Goal: Task Accomplishment & Management: Complete application form

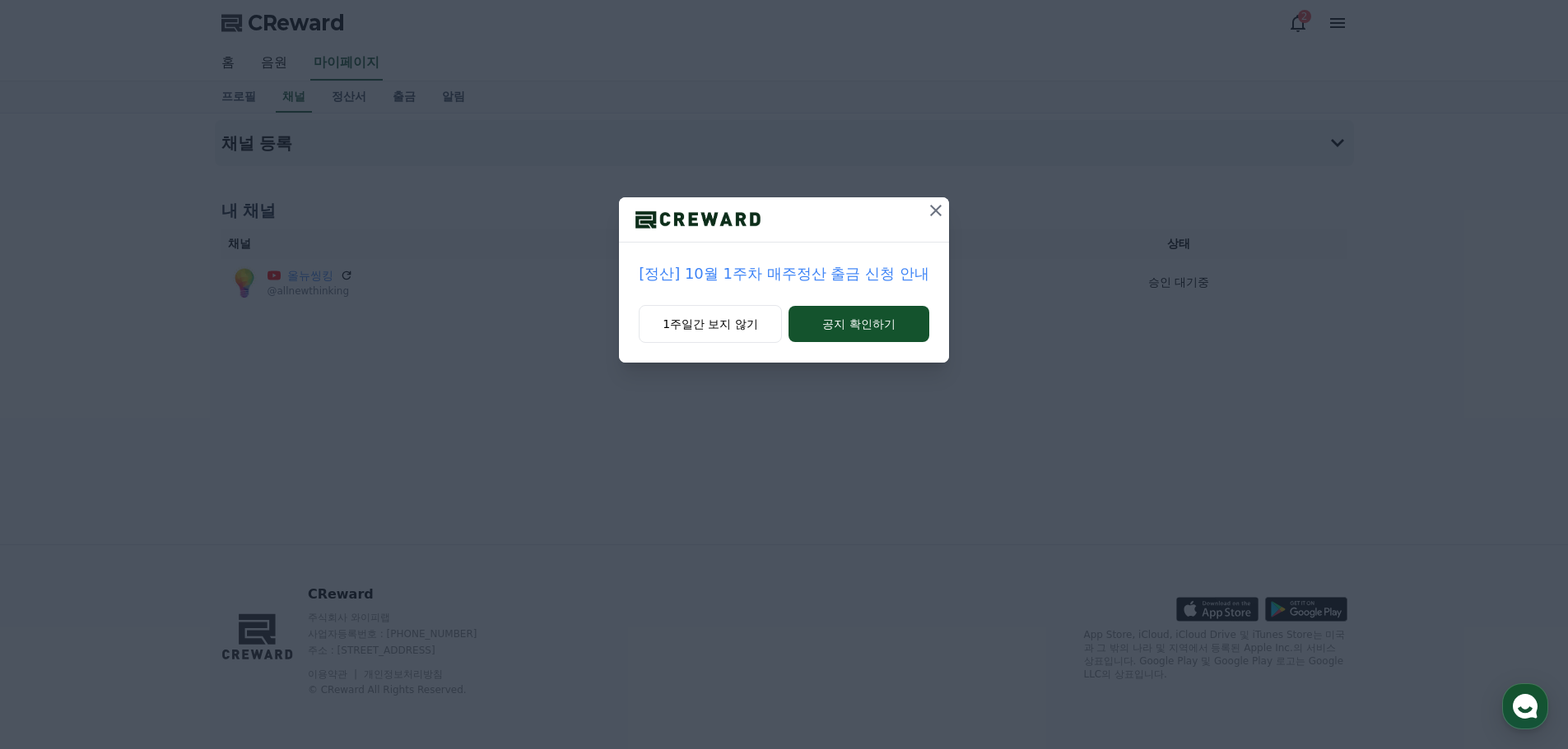
click at [689, 338] on button "1주일간 보지 않기" at bounding box center [710, 324] width 143 height 38
click at [689, 335] on button "1주일간 보지 않기" at bounding box center [710, 324] width 143 height 38
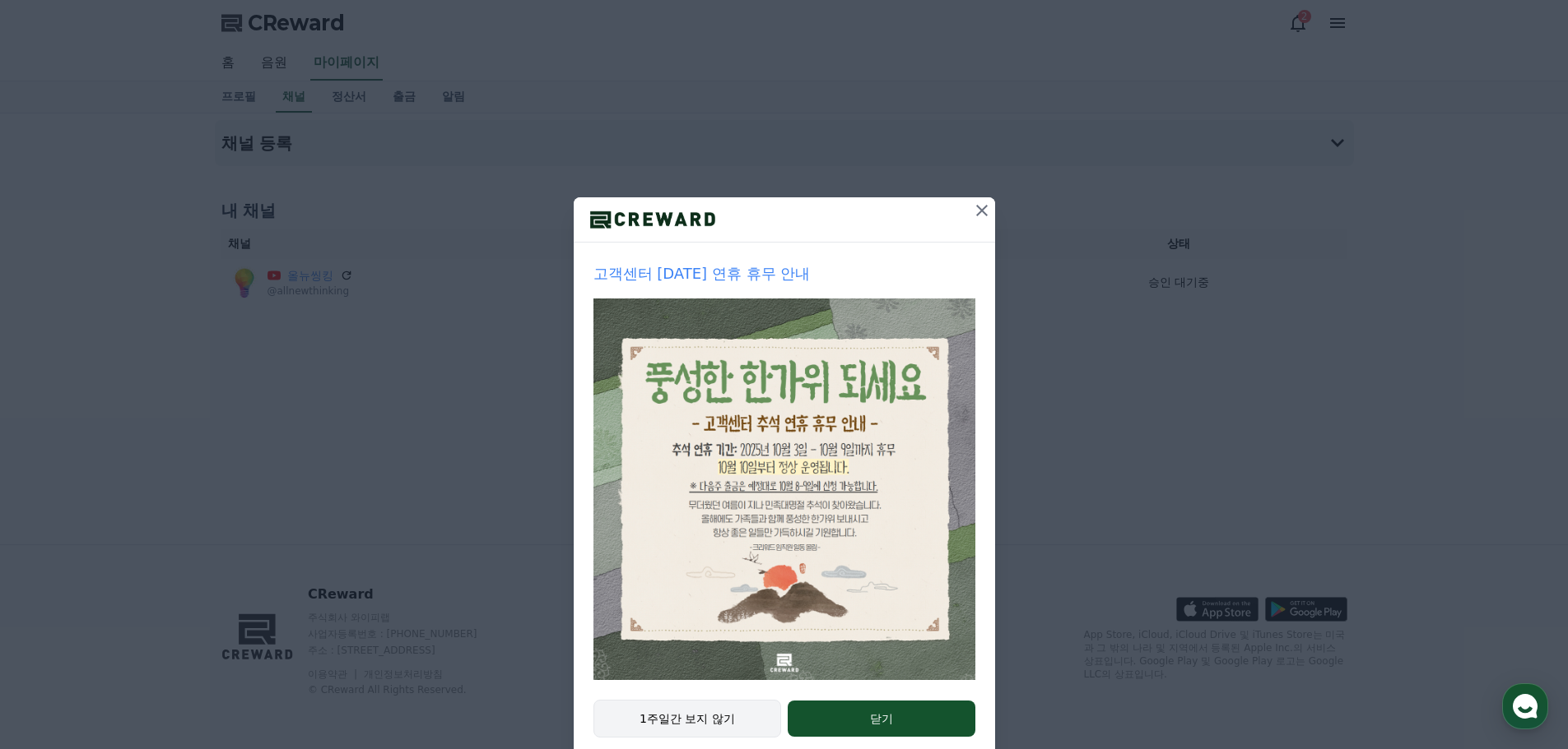
click at [639, 711] on button "1주일간 보지 않기" at bounding box center [687, 718] width 188 height 38
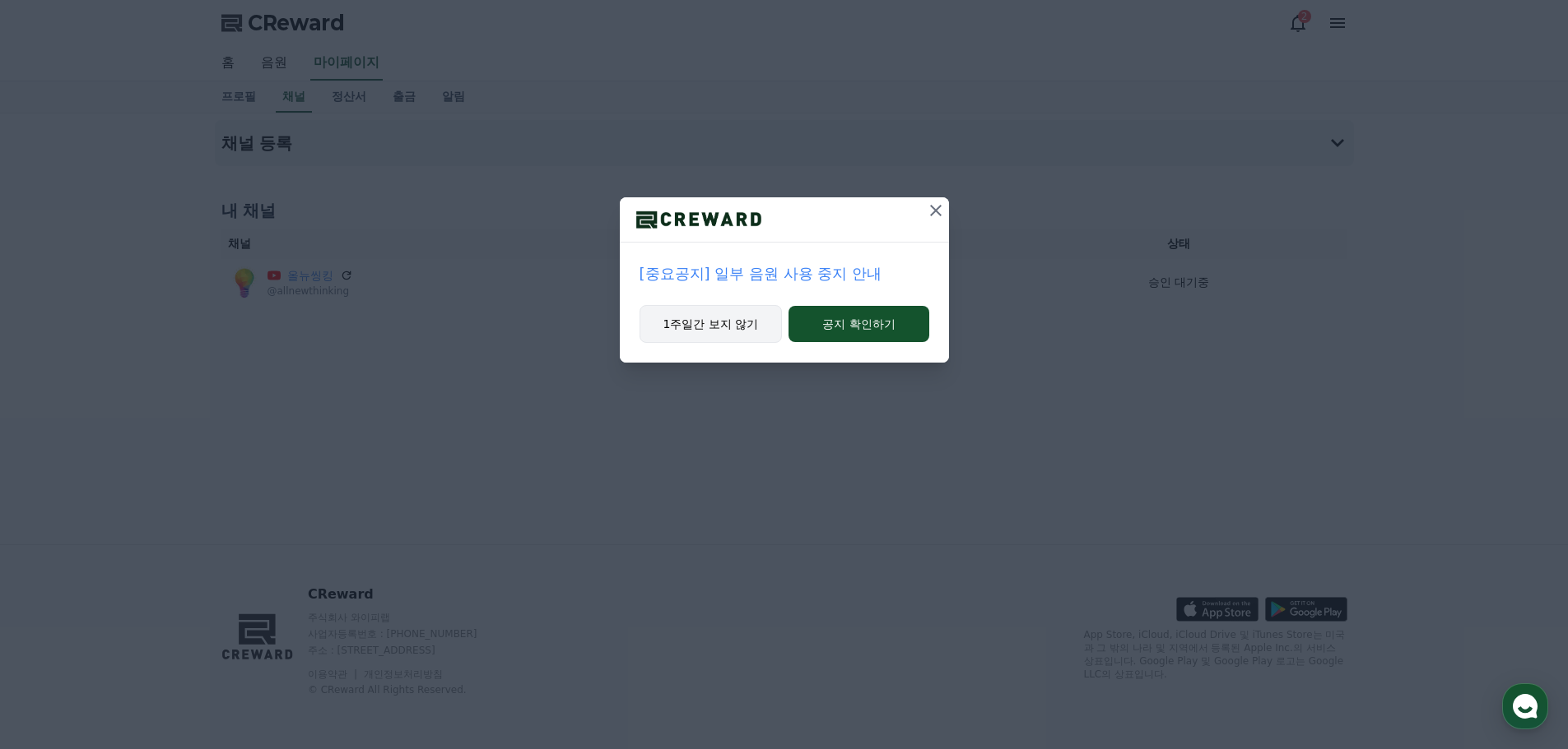
click at [691, 317] on button "1주일간 보지 않기" at bounding box center [711, 324] width 143 height 38
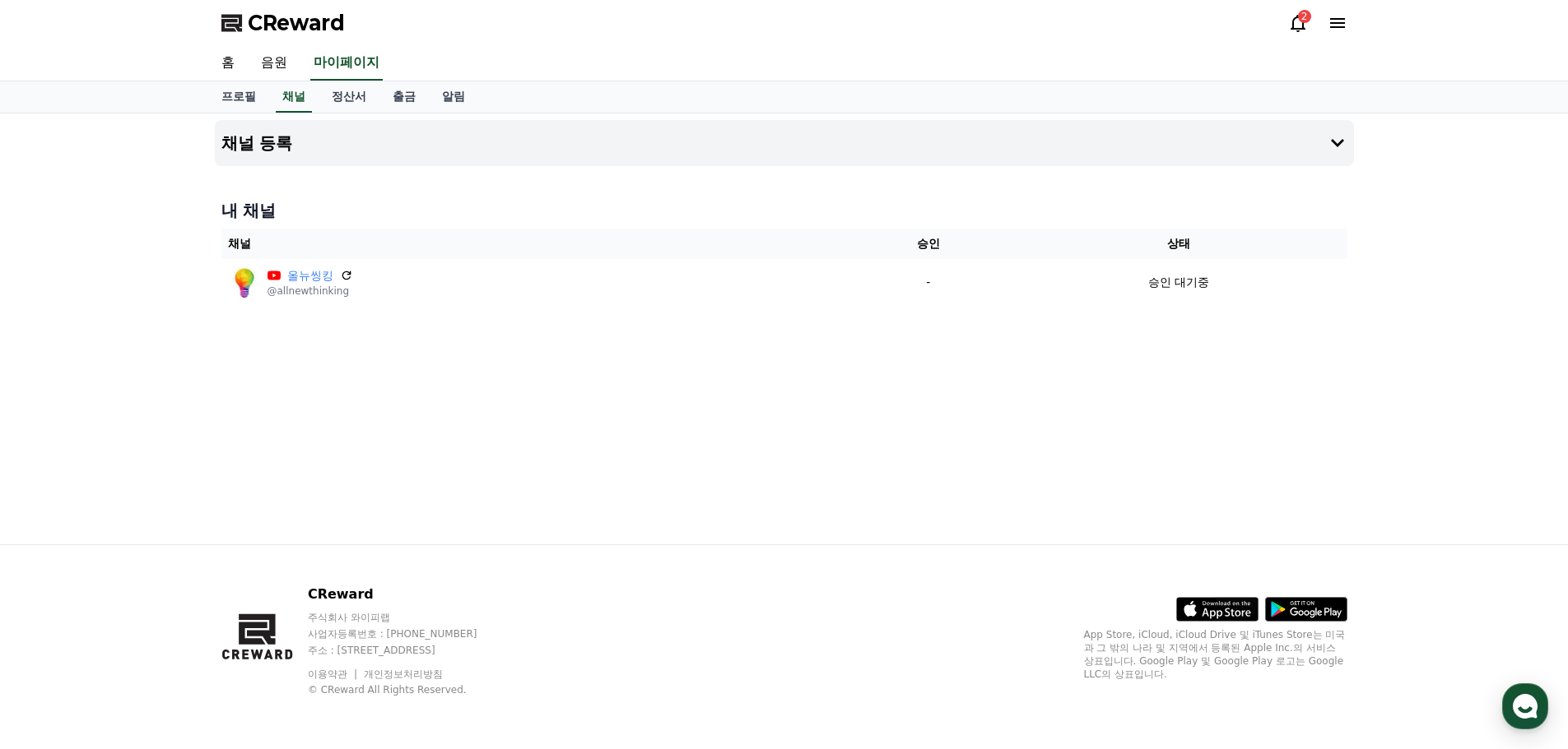
click at [1299, 22] on icon at bounding box center [1298, 23] width 19 height 19
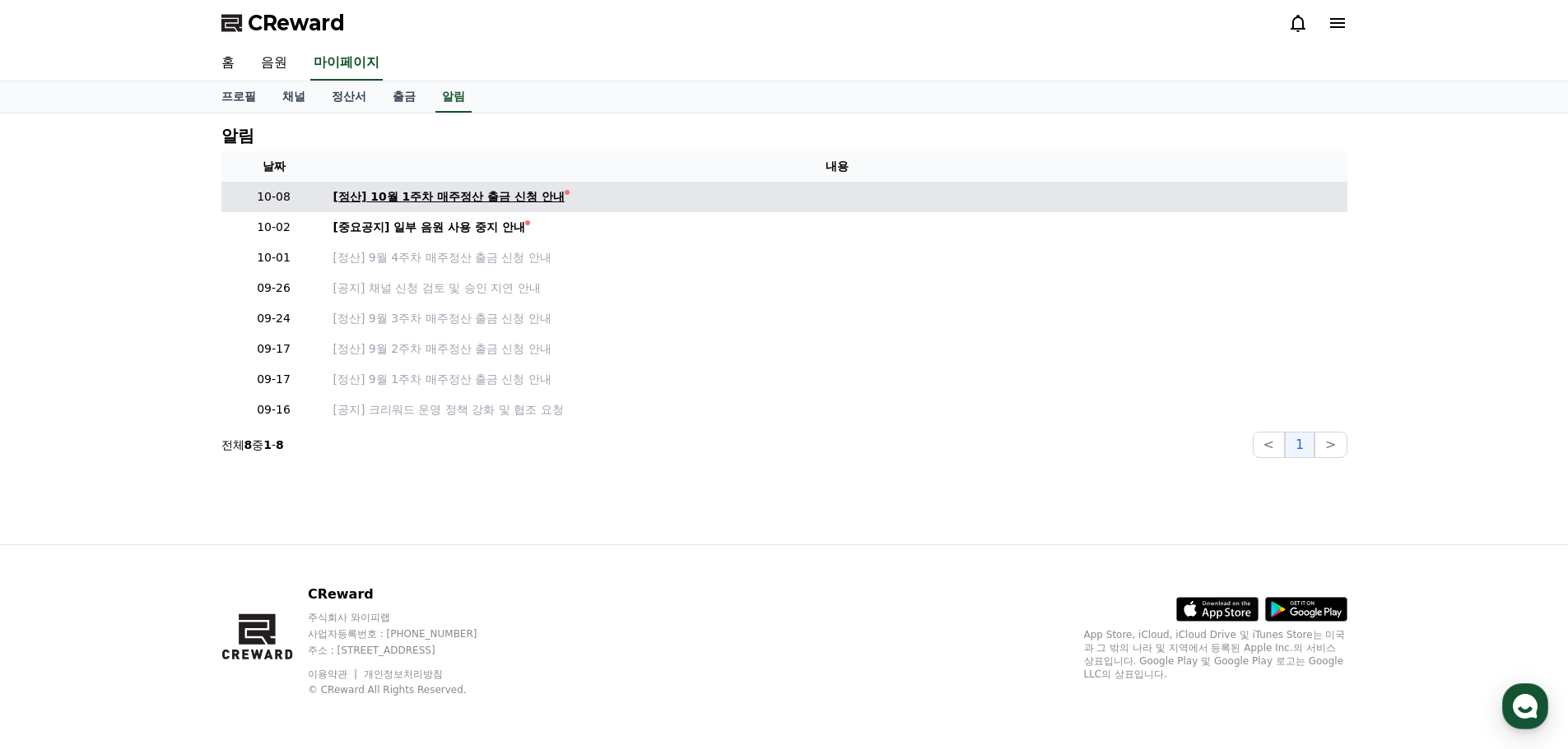
click at [432, 199] on div "[정산] 10월 1주차 매주정산 출금 신청 안내" at bounding box center [449, 197] width 231 height 17
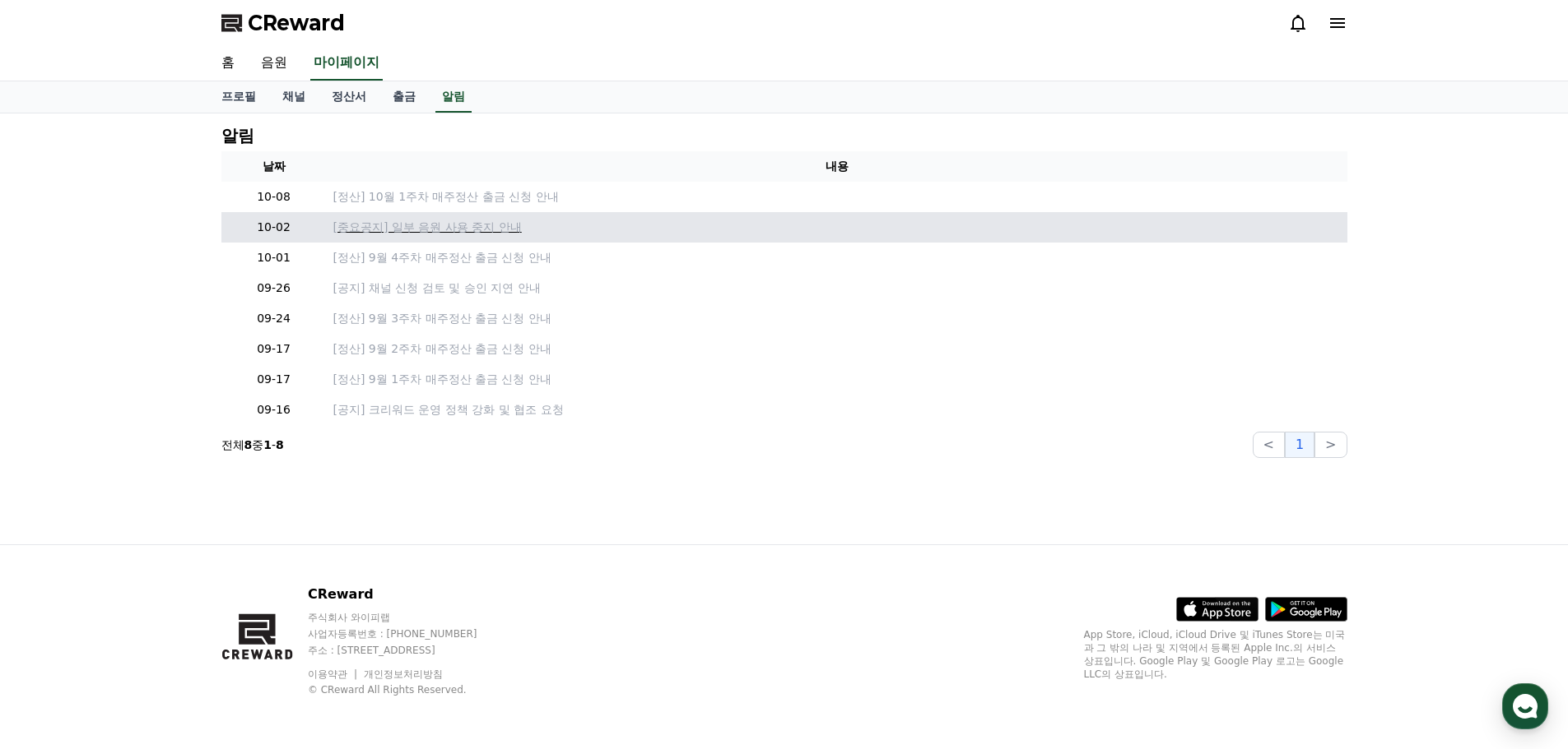
click at [469, 227] on p "[중요공지] 일부 음원 사용 중지 안내" at bounding box center [837, 227] width 1008 height 17
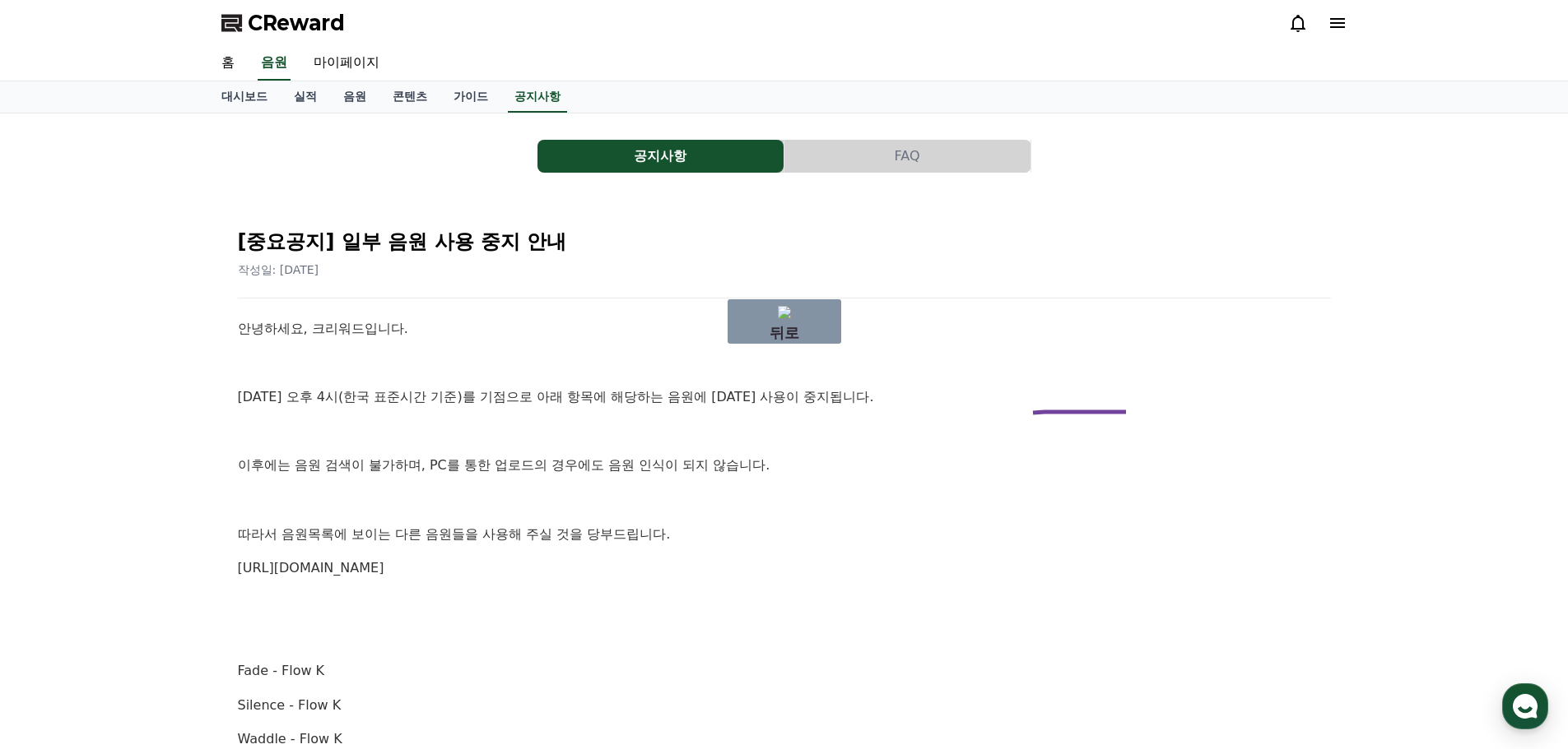
drag, startPoint x: 1125, startPoint y: 413, endPoint x: 1029, endPoint y: 415, distance: 96.0
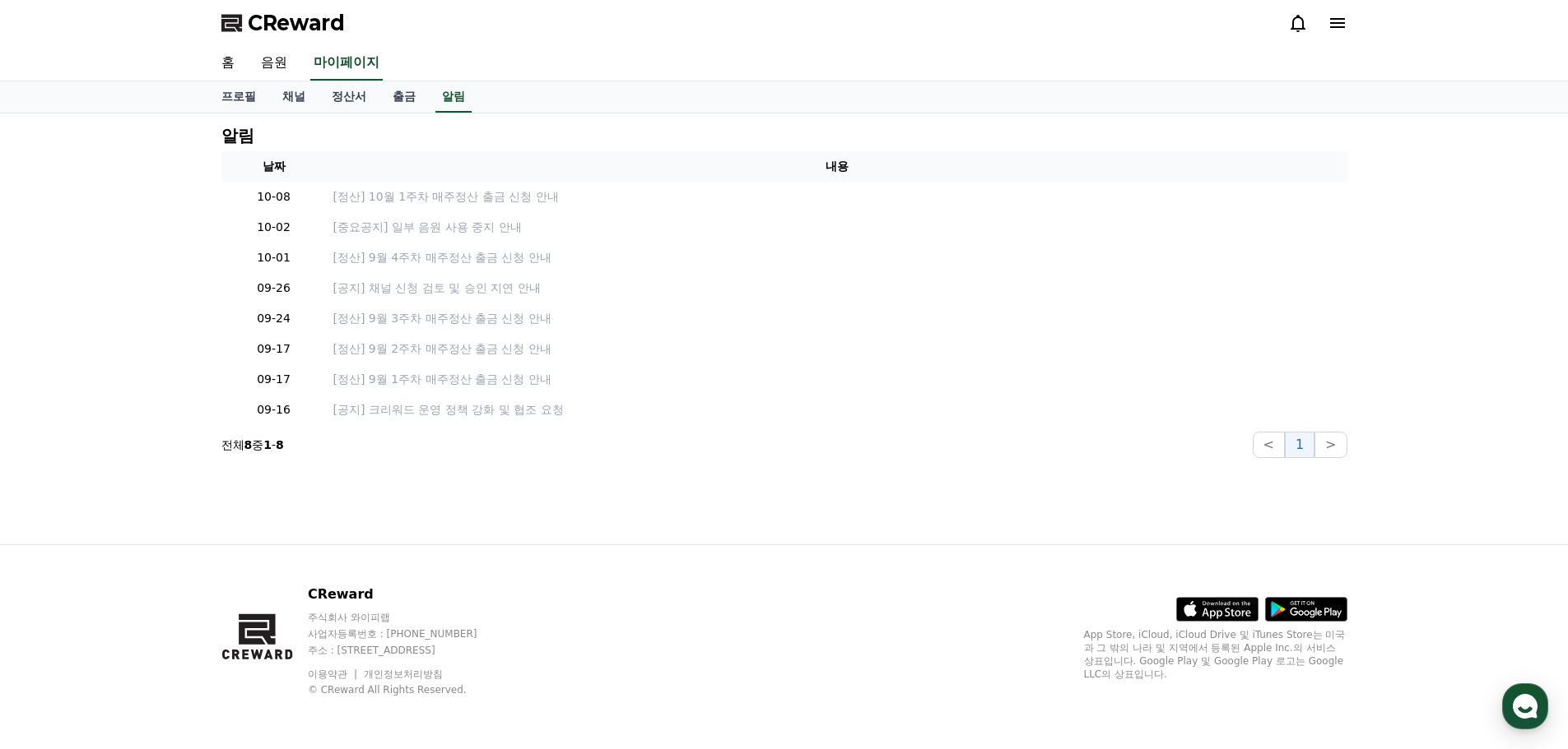
click at [289, 22] on span "CReward" at bounding box center [296, 22] width 97 height 26
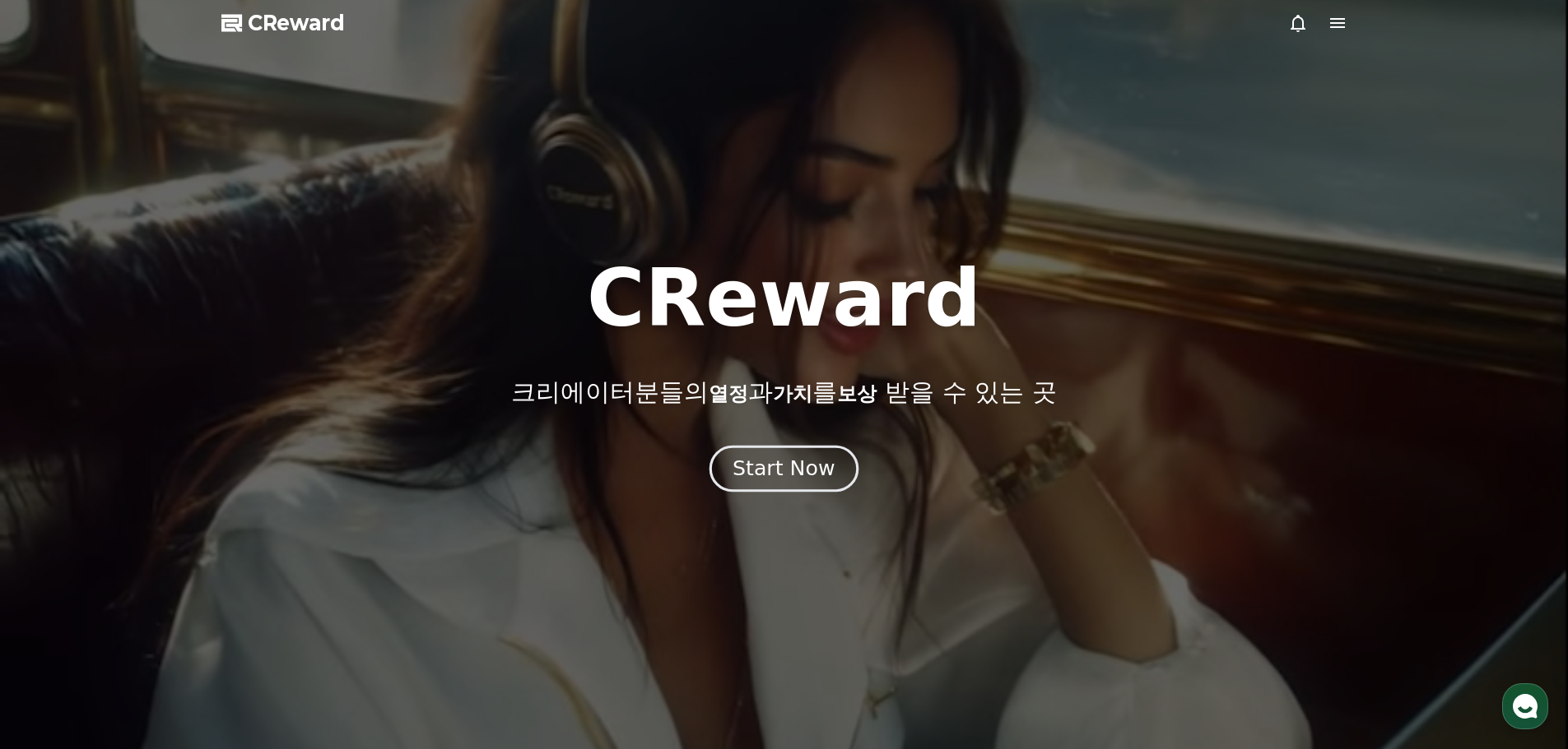
click at [771, 482] on div "Start Now" at bounding box center [784, 468] width 102 height 28
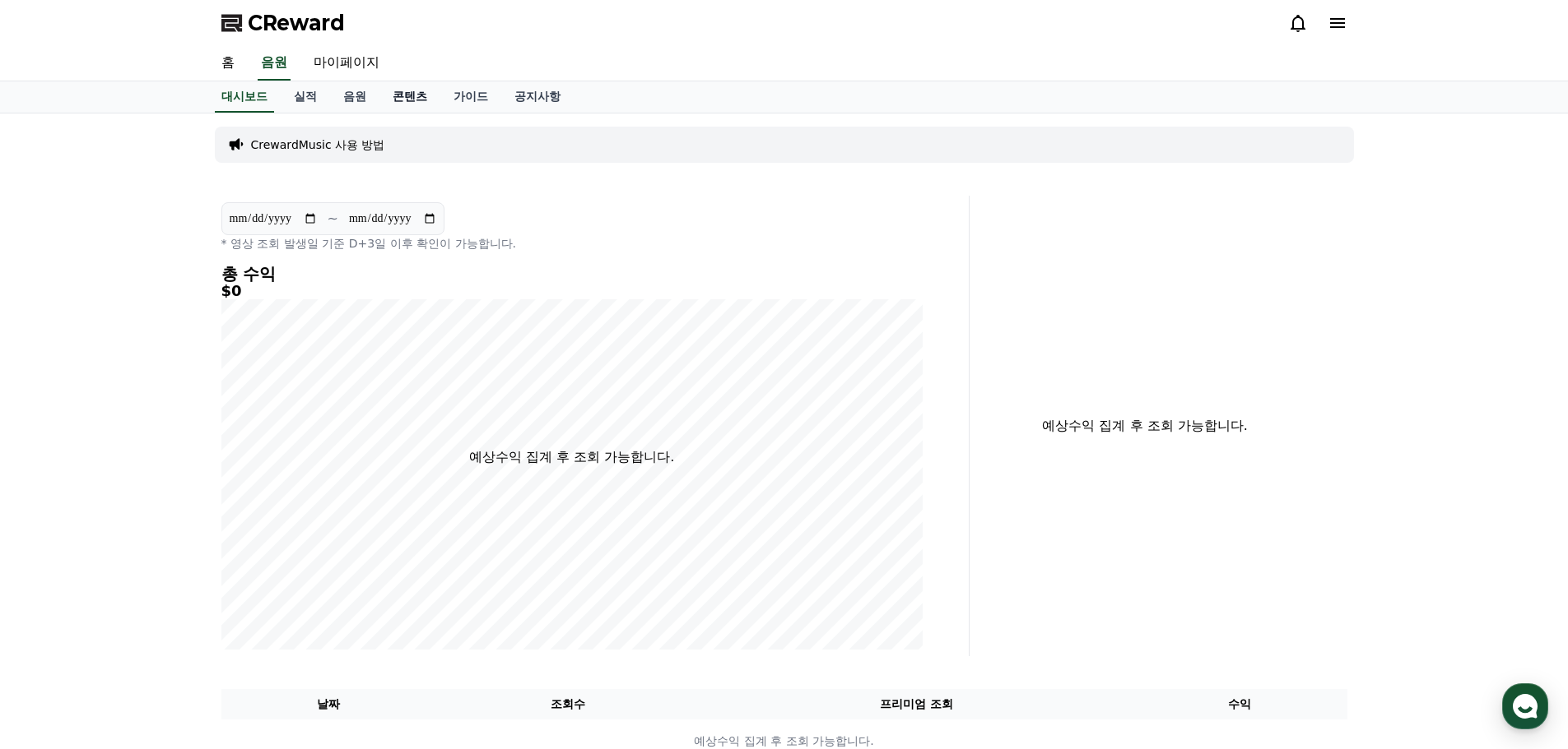
click at [415, 98] on link "콘텐츠" at bounding box center [409, 96] width 61 height 31
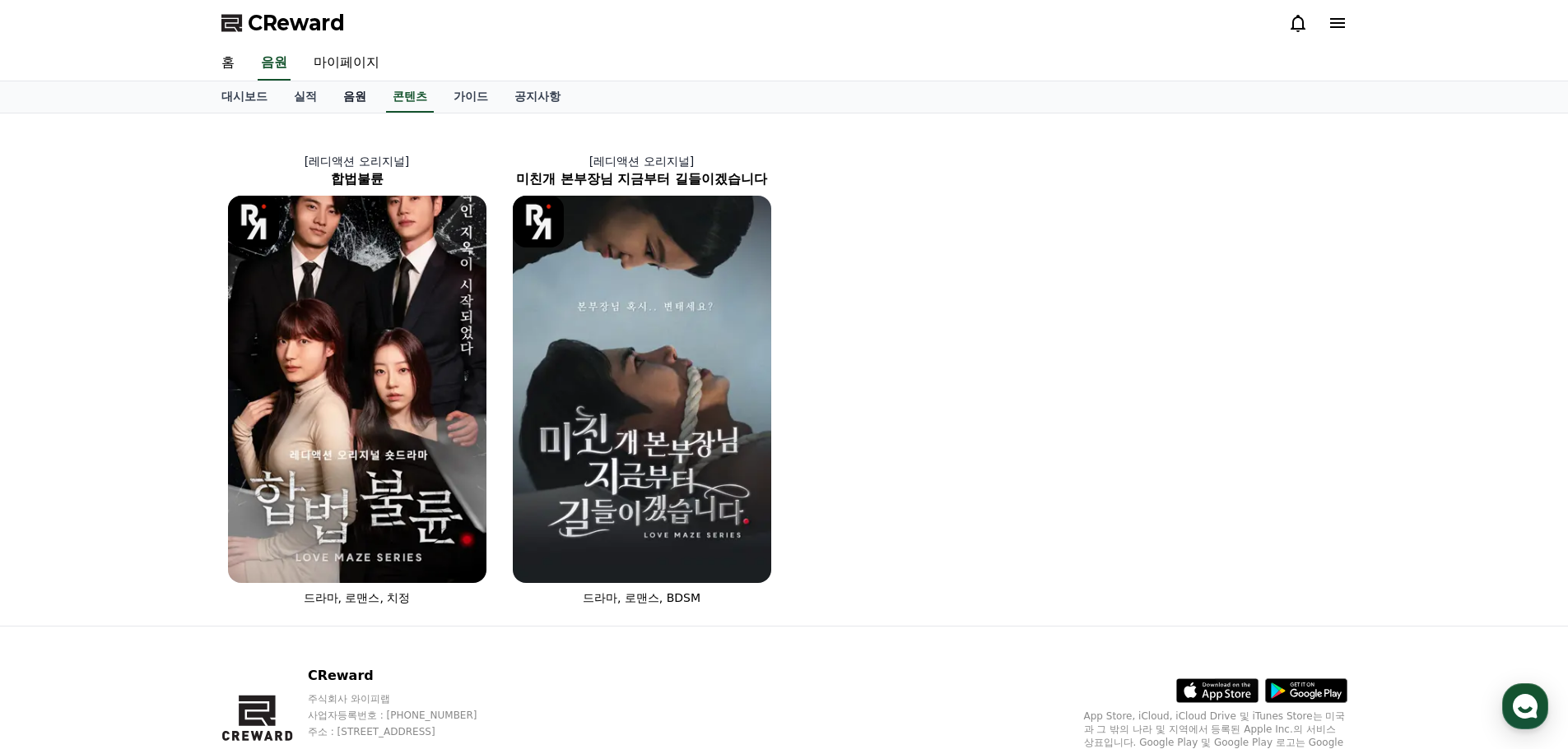
click at [361, 97] on link "음원" at bounding box center [354, 96] width 49 height 31
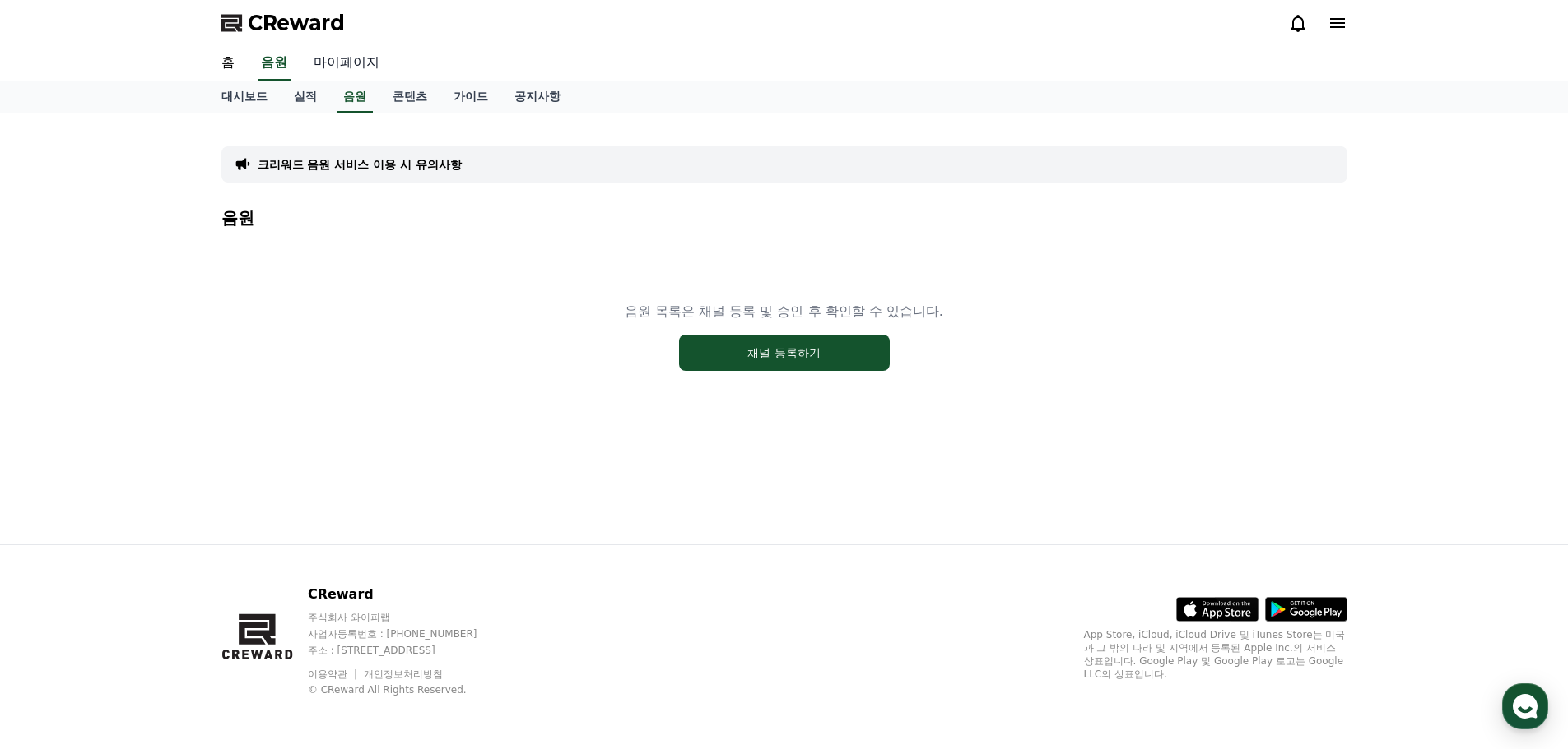
click at [331, 63] on link "마이페이지" at bounding box center [346, 64] width 93 height 35
select select "**********"
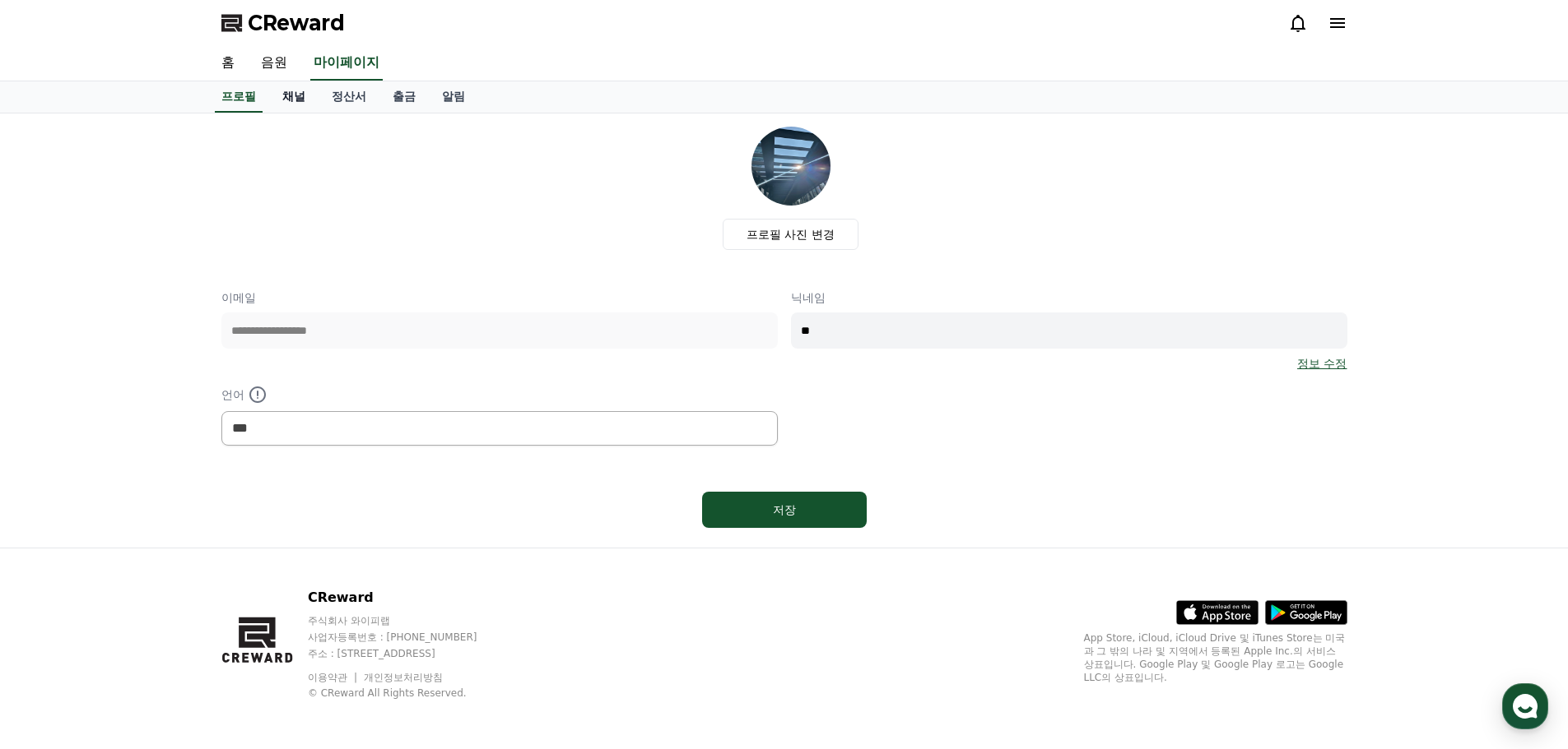
click at [302, 105] on link "채널" at bounding box center [293, 96] width 49 height 31
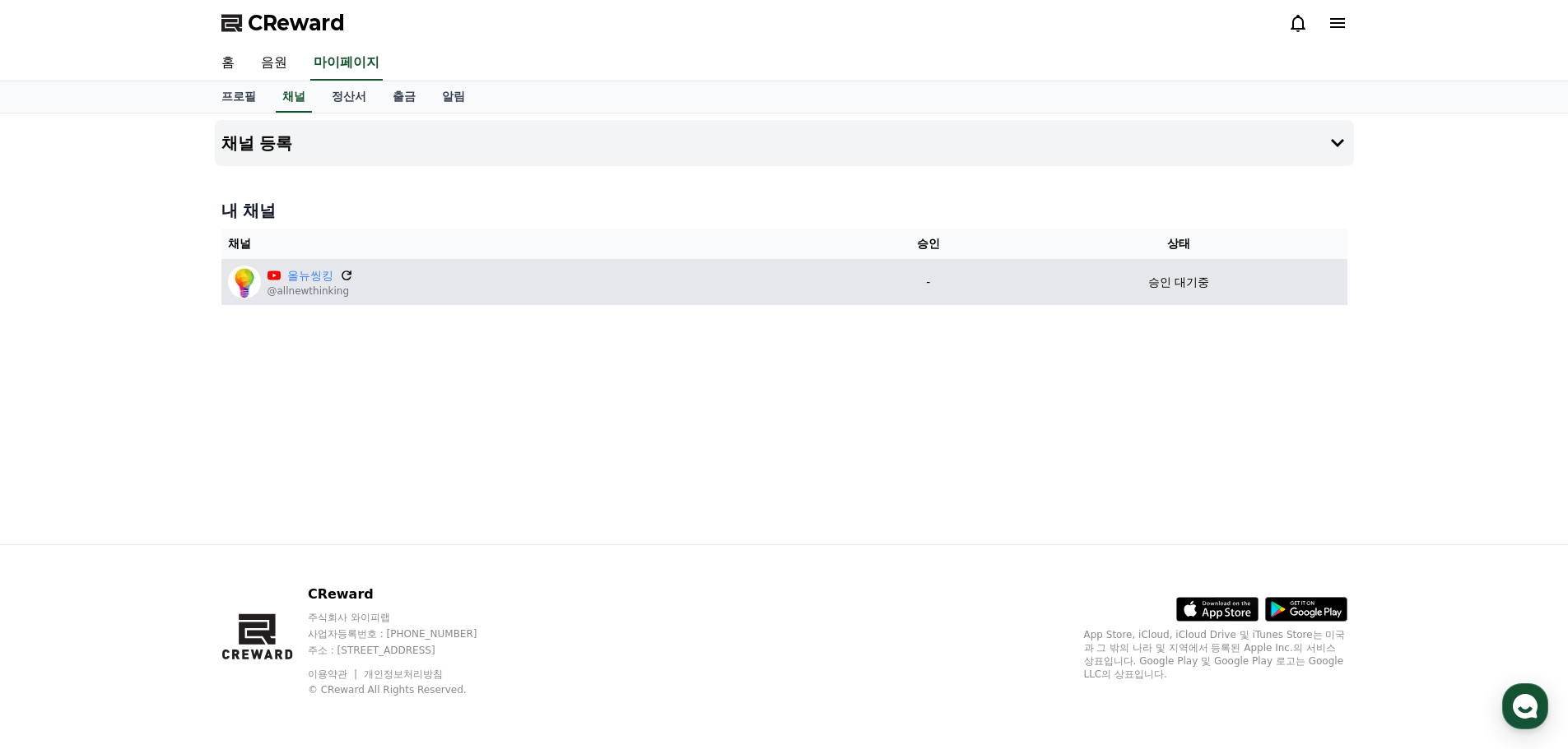
click at [347, 277] on icon at bounding box center [346, 275] width 14 height 14
click at [342, 278] on icon at bounding box center [346, 276] width 10 height 10
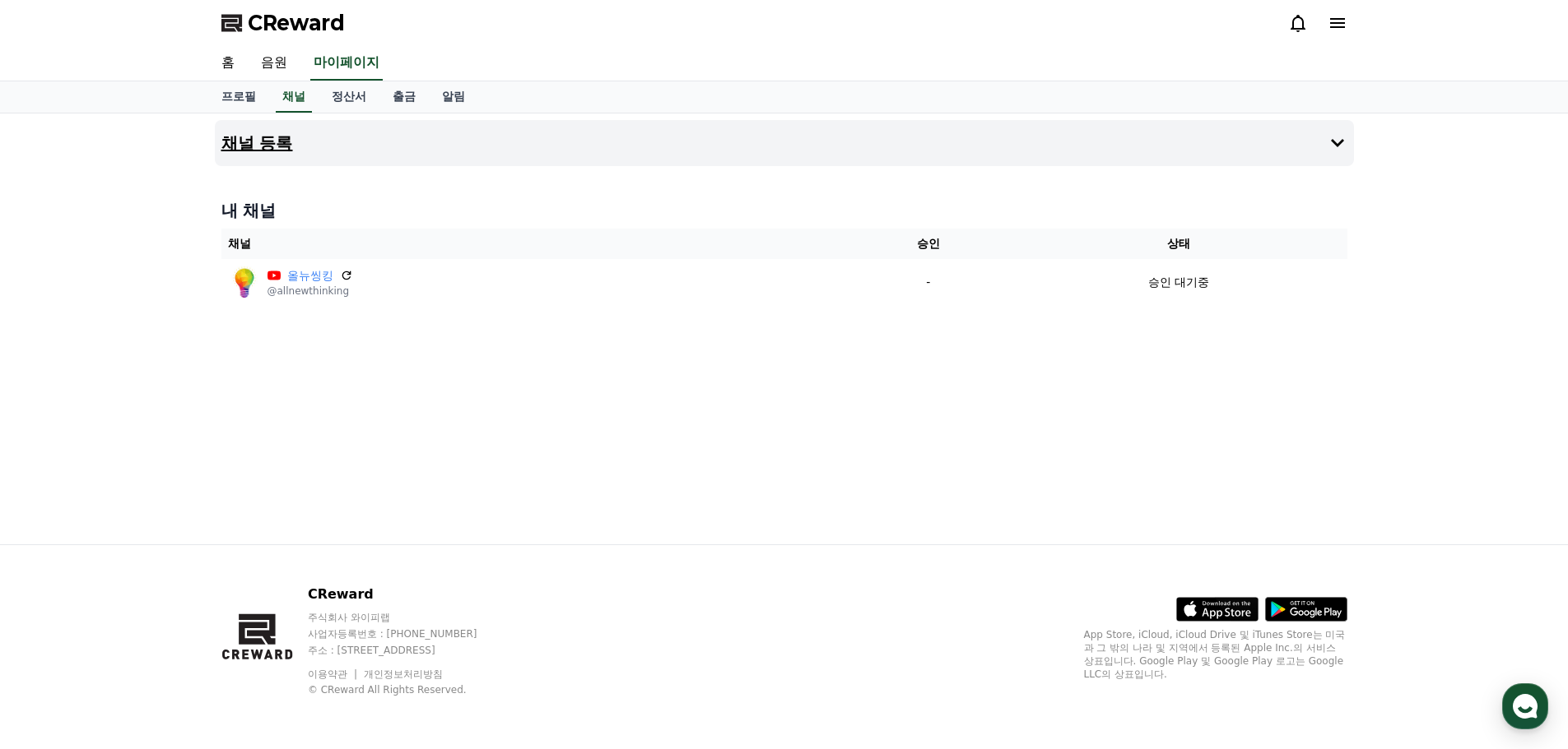
click at [256, 138] on h4 "채널 등록" at bounding box center [257, 143] width 71 height 18
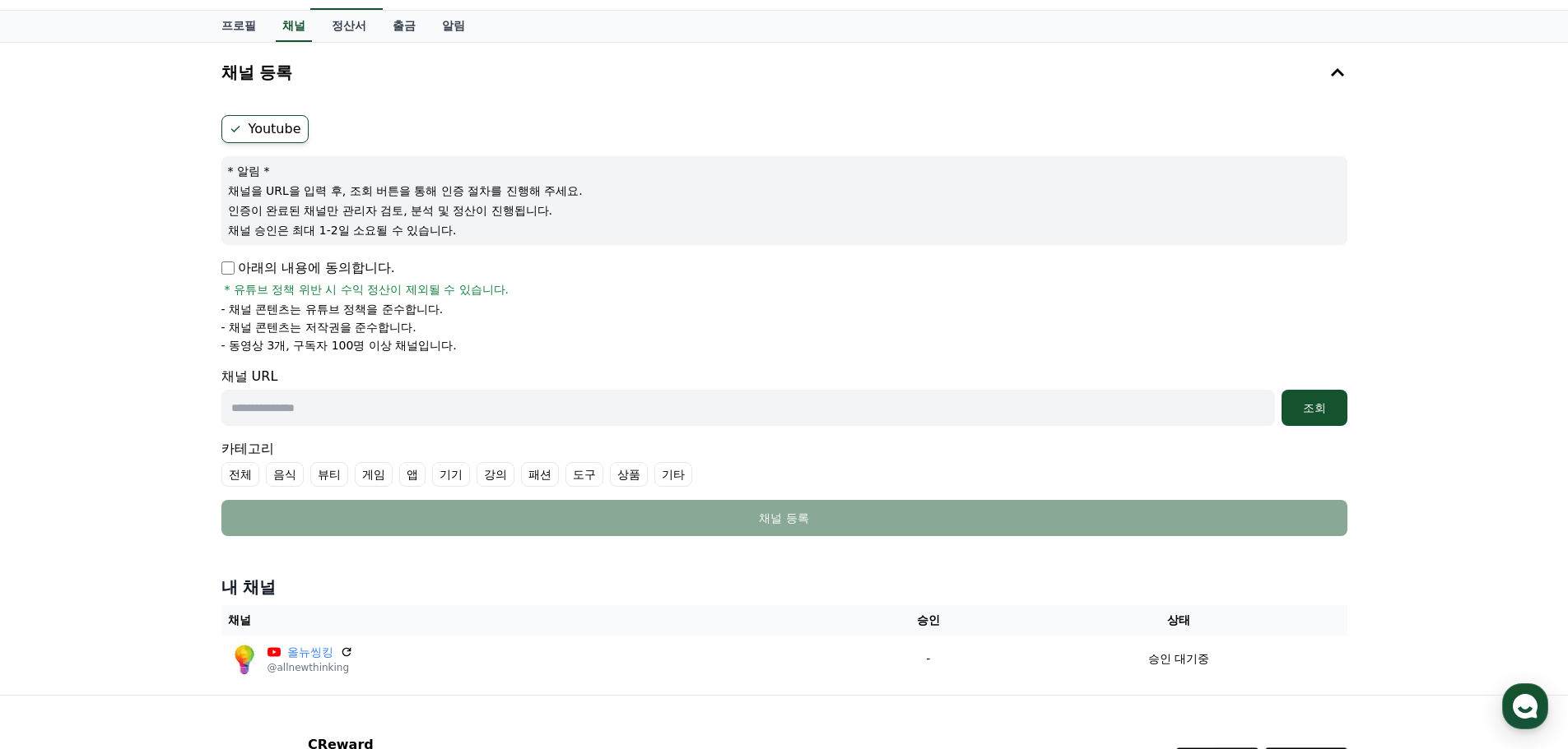
scroll to position [57, 0]
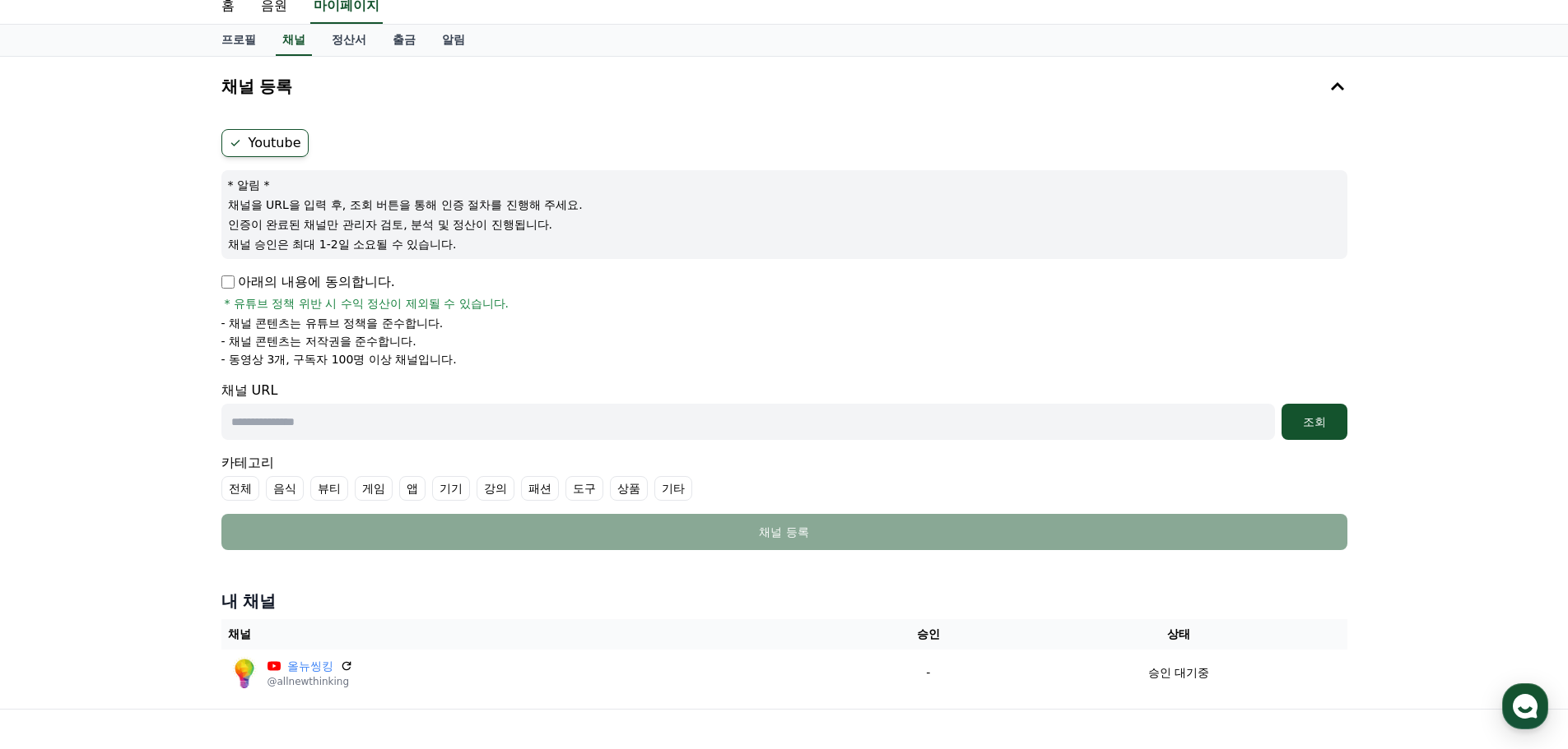
click at [808, 434] on input "text" at bounding box center [748, 422] width 1053 height 37
click at [1329, 425] on div "조회" at bounding box center [1314, 421] width 53 height 16
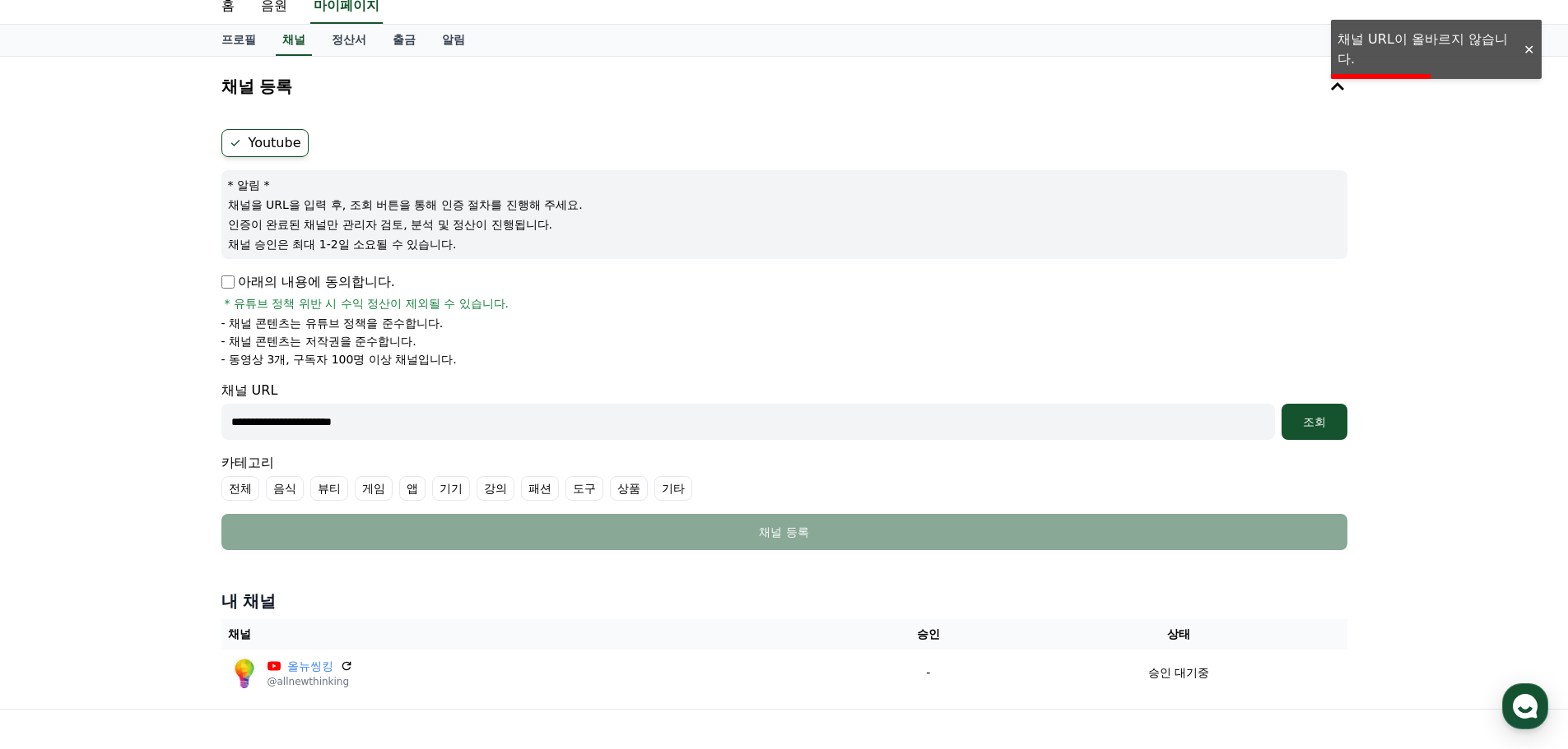
click at [1196, 419] on input "**********" at bounding box center [748, 422] width 1053 height 37
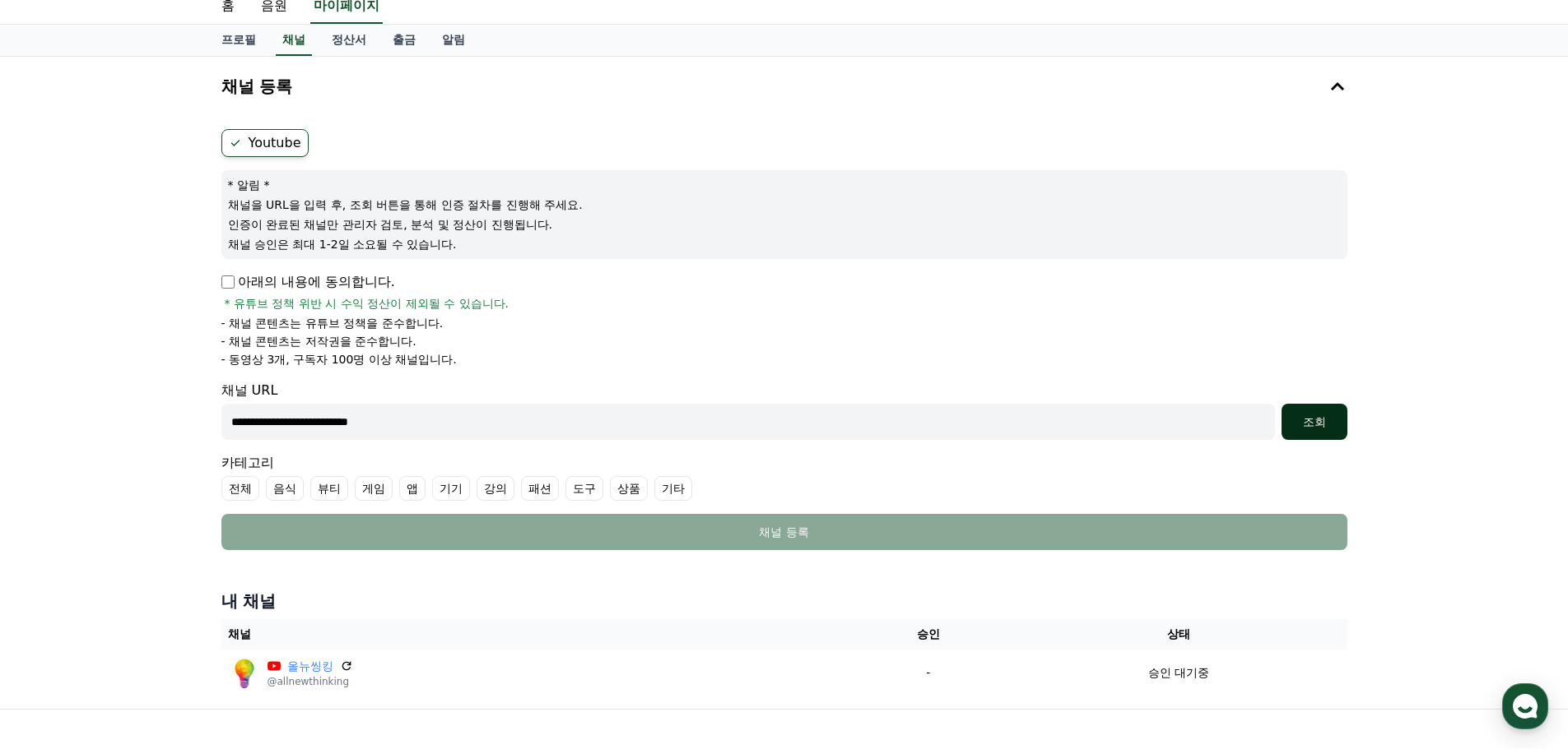
click at [1305, 423] on div "조회" at bounding box center [1314, 421] width 53 height 16
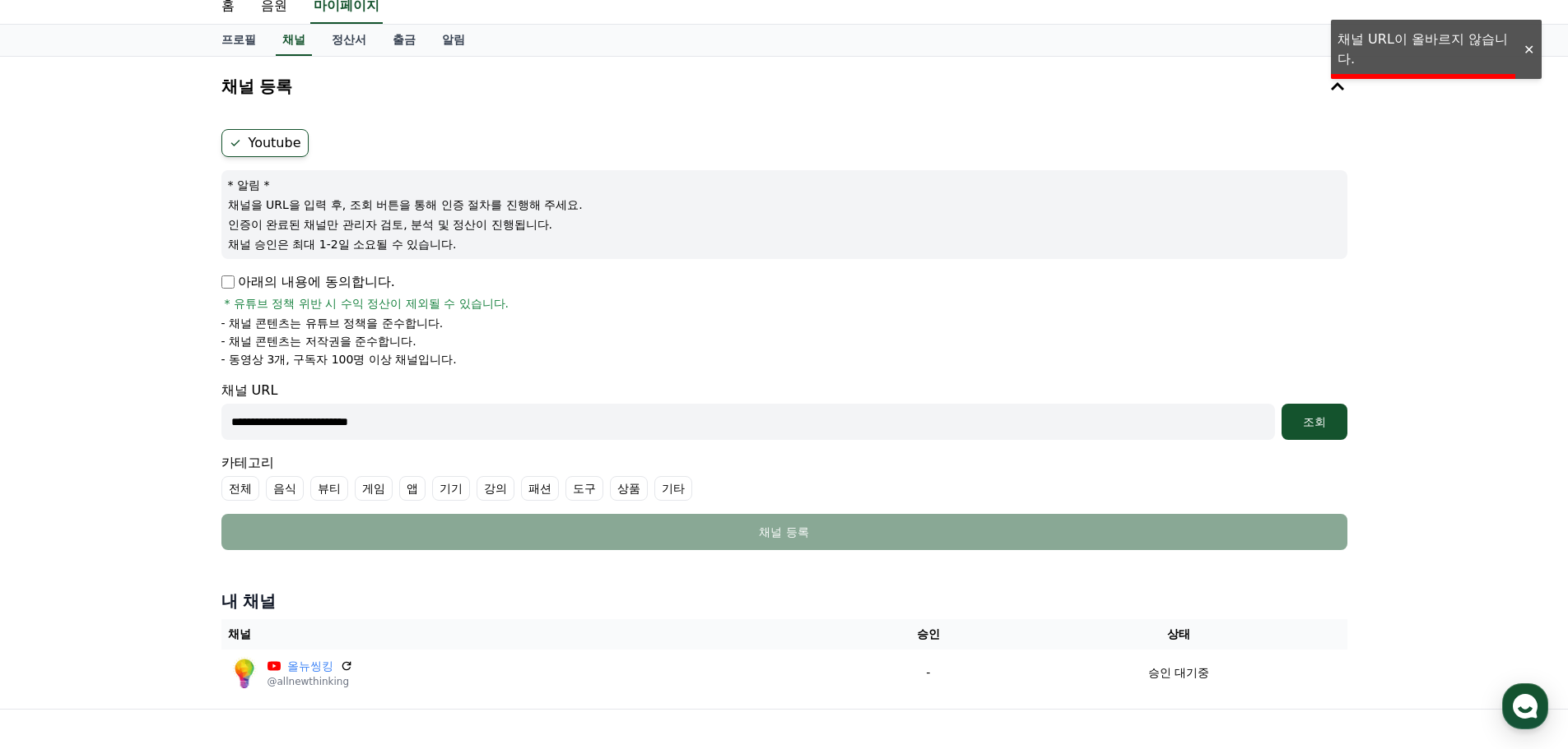
click at [1181, 440] on input "**********" at bounding box center [748, 422] width 1053 height 37
click at [976, 423] on input "**********" at bounding box center [748, 422] width 1053 height 37
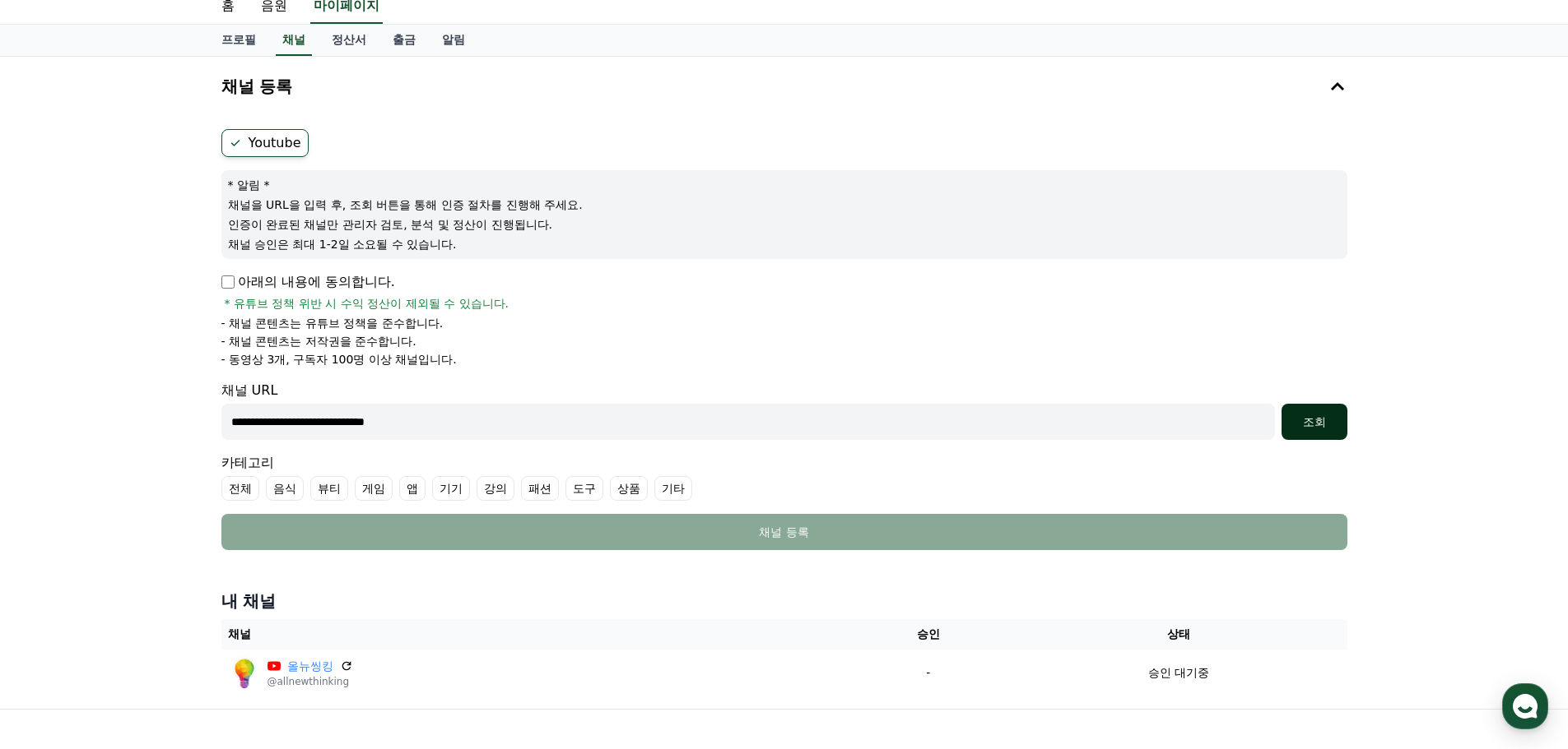
click at [1322, 431] on button "조회" at bounding box center [1314, 422] width 66 height 37
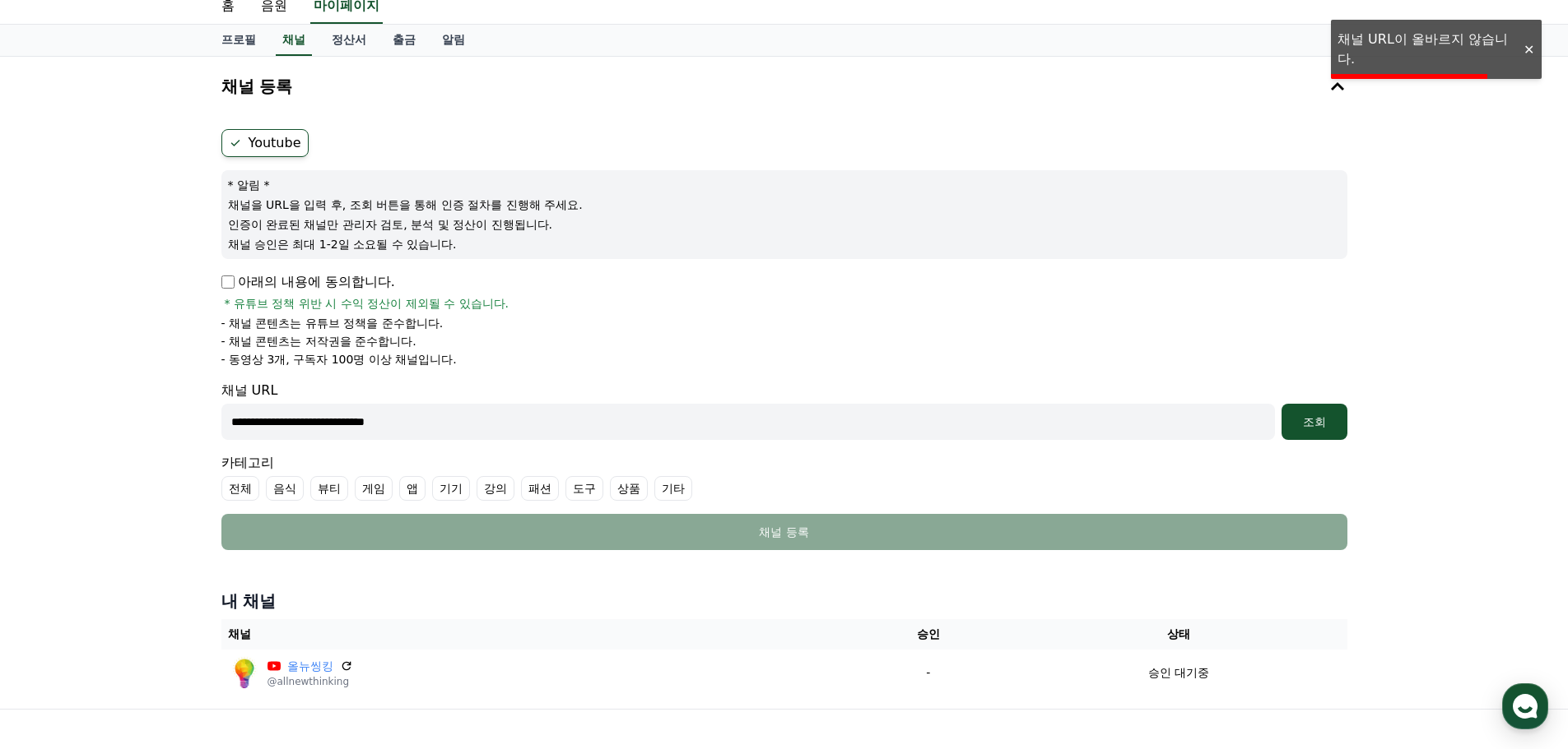
click at [1010, 412] on input "**********" at bounding box center [748, 422] width 1053 height 37
type input "**********"
click at [1344, 429] on button "조회" at bounding box center [1314, 422] width 66 height 37
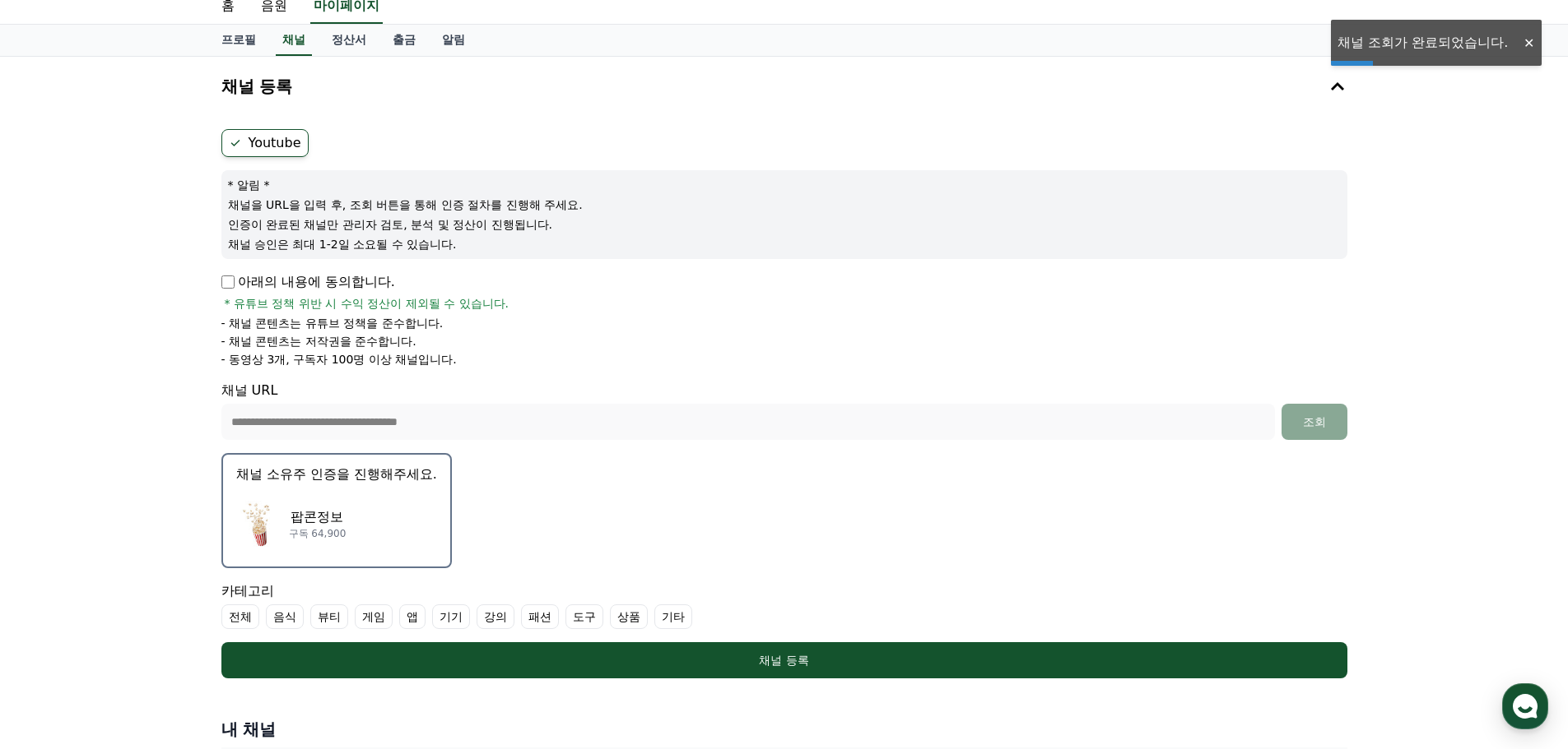
click at [355, 514] on div "팝콘정보 구독 64,900" at bounding box center [337, 523] width 201 height 66
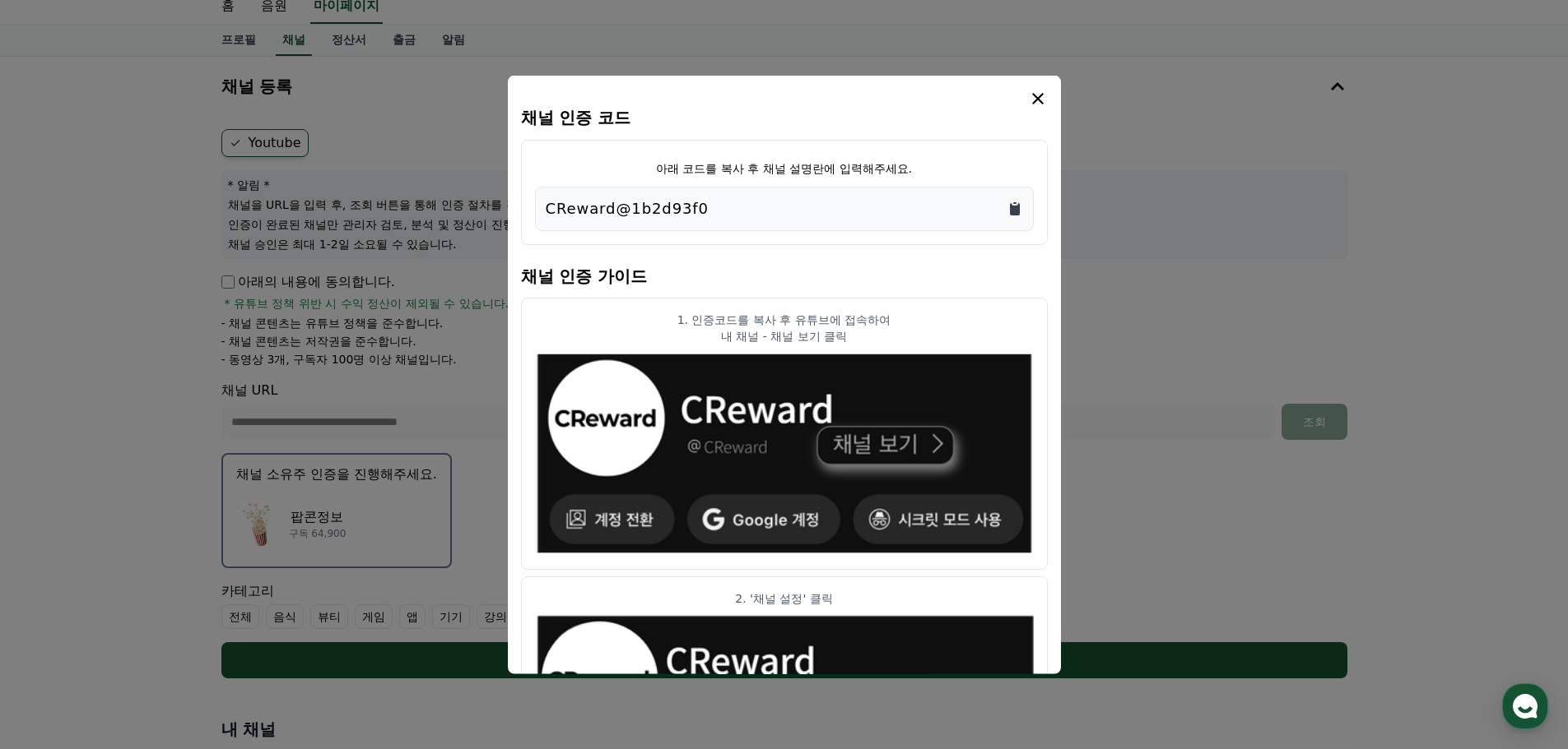
click at [1007, 205] on icon "Copy to clipboard" at bounding box center [1014, 207] width 16 height 16
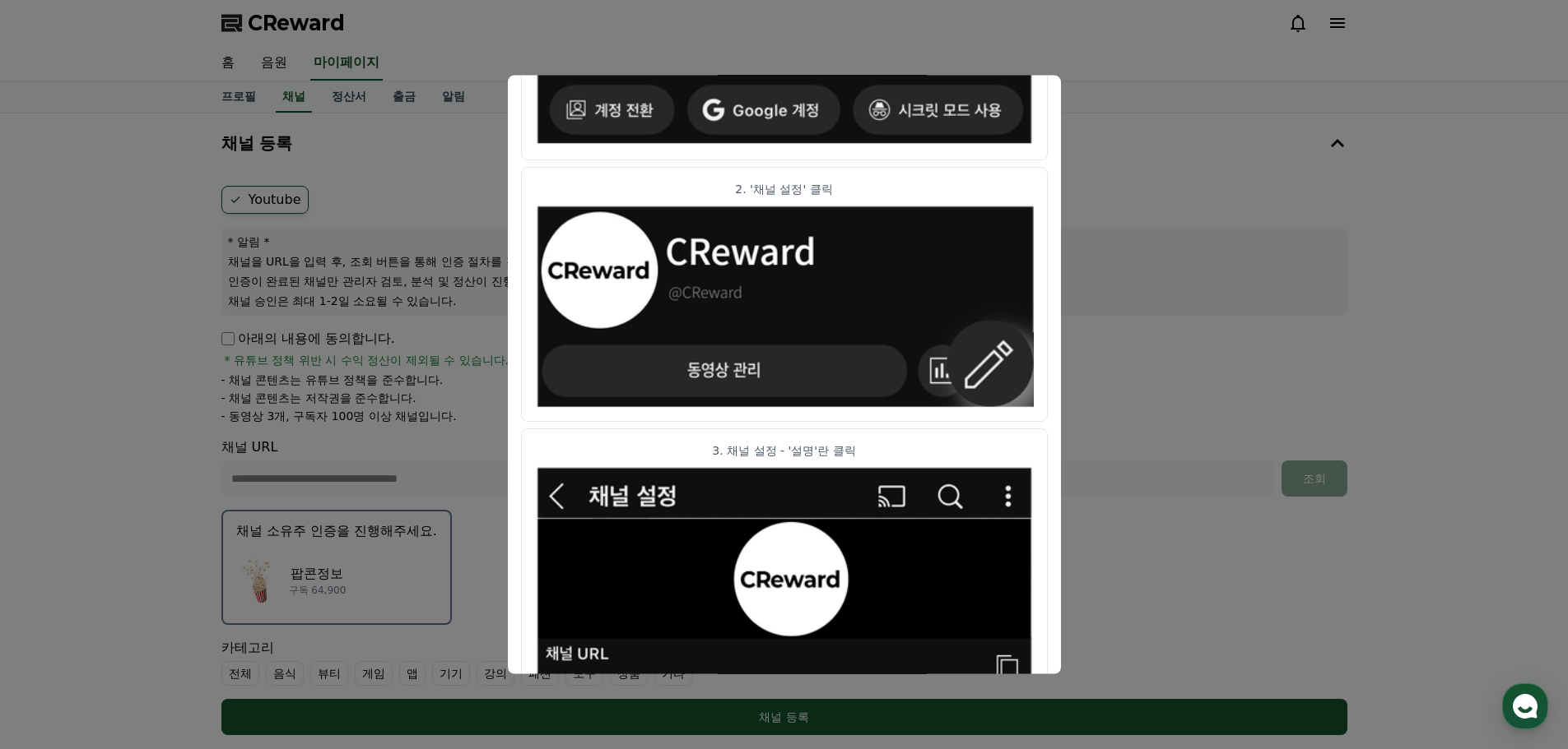
scroll to position [0, 0]
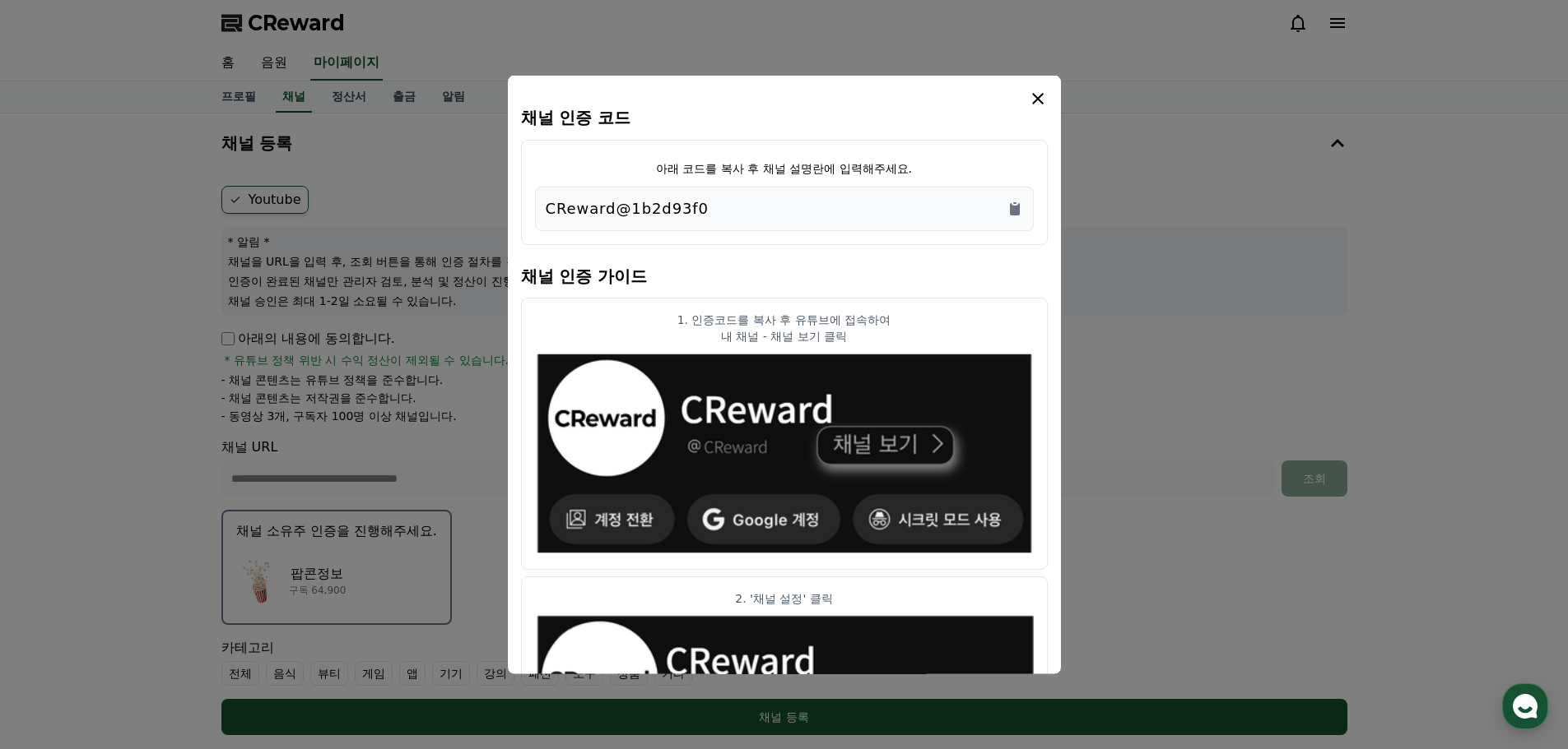
click at [1040, 95] on icon "modal" at bounding box center [1038, 98] width 12 height 12
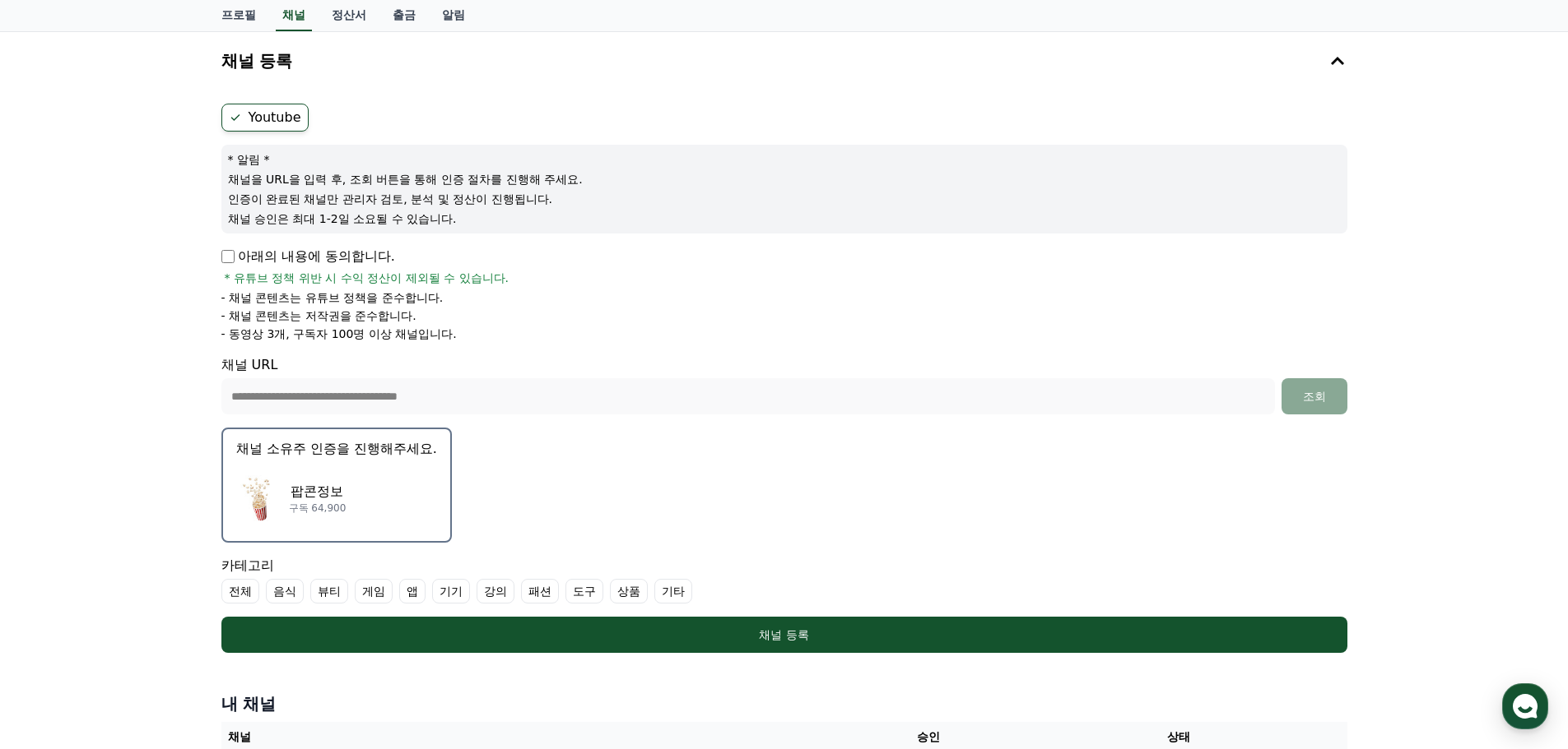
scroll to position [247, 0]
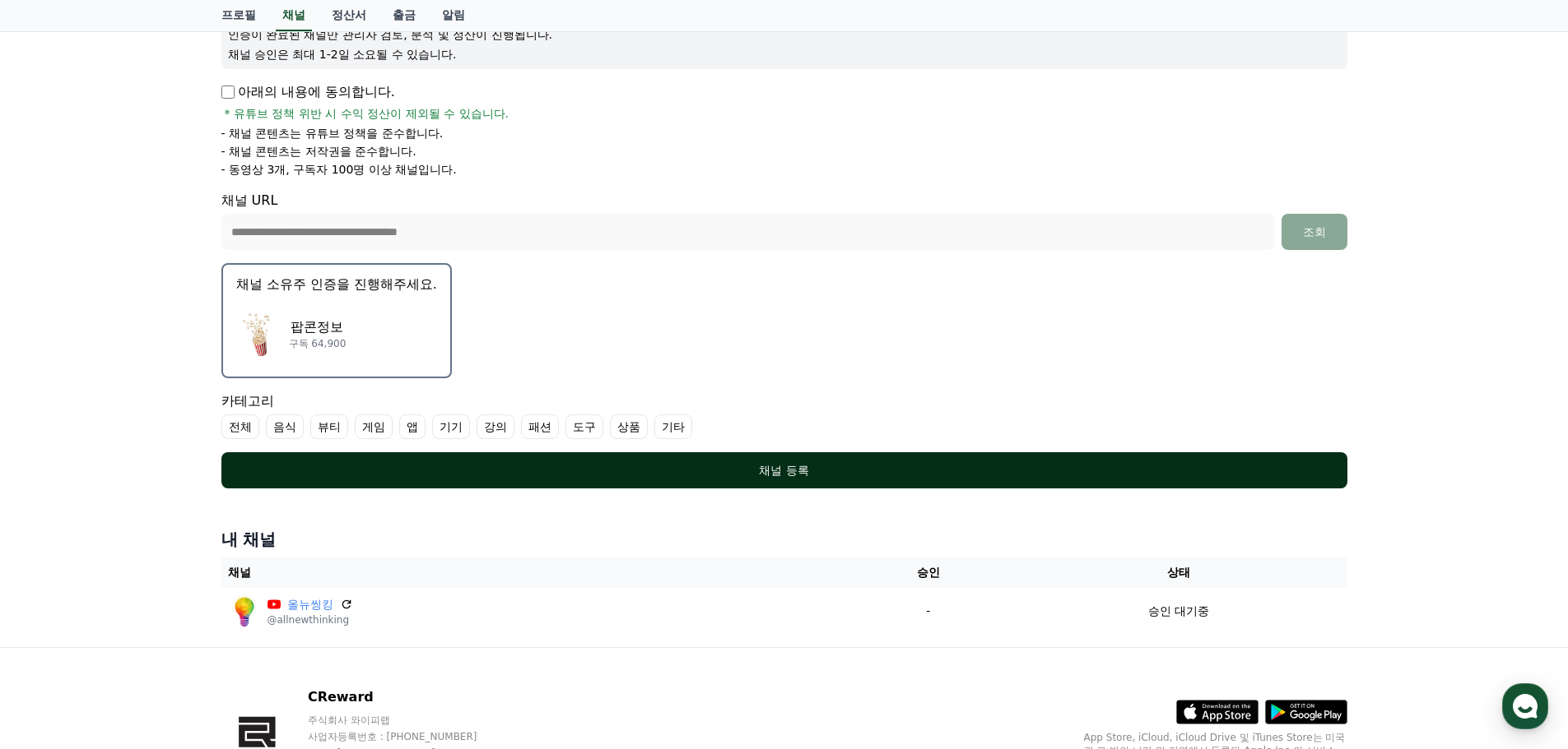
click at [771, 465] on div "채널 등록" at bounding box center [784, 470] width 1060 height 16
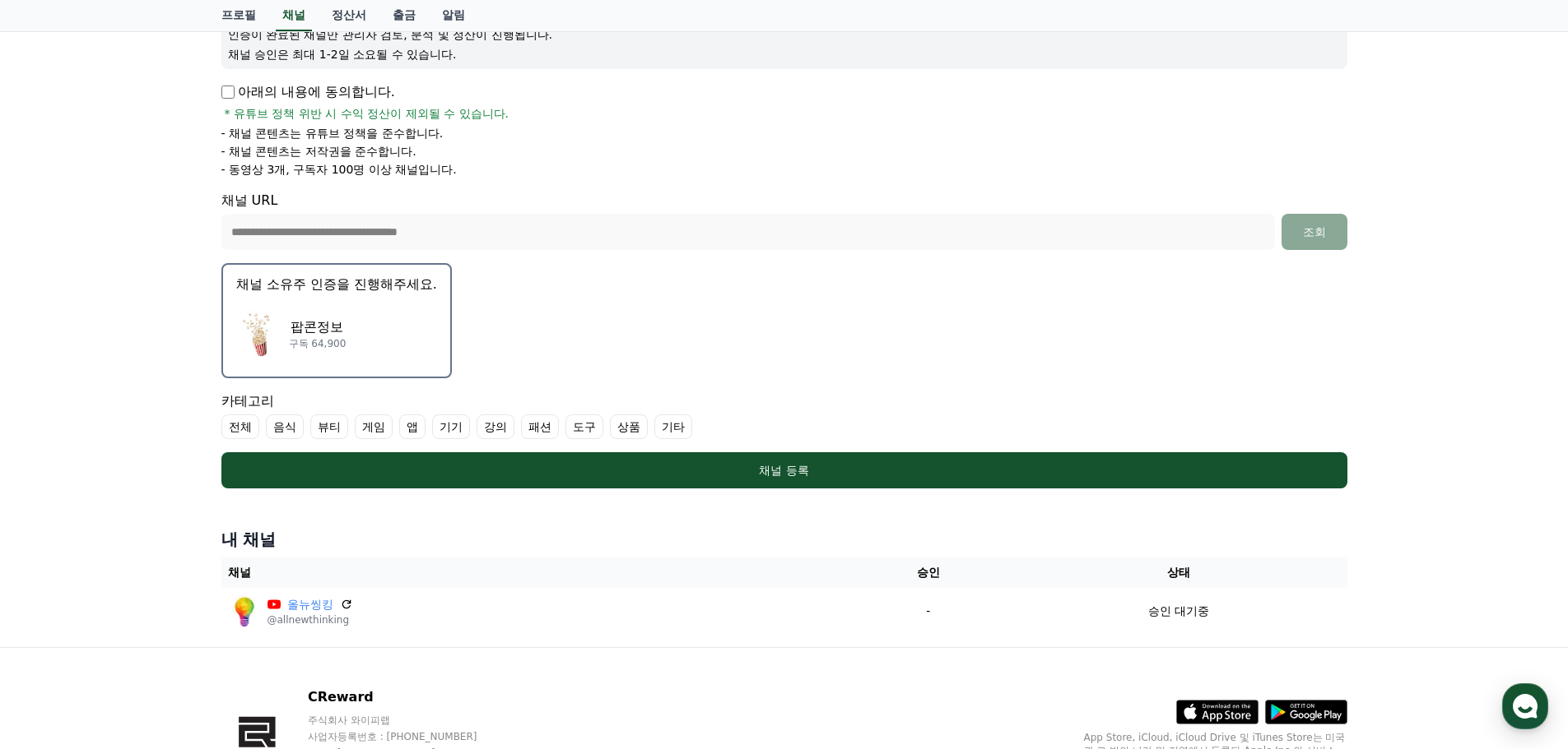
click at [228, 429] on label "전체" at bounding box center [240, 427] width 38 height 25
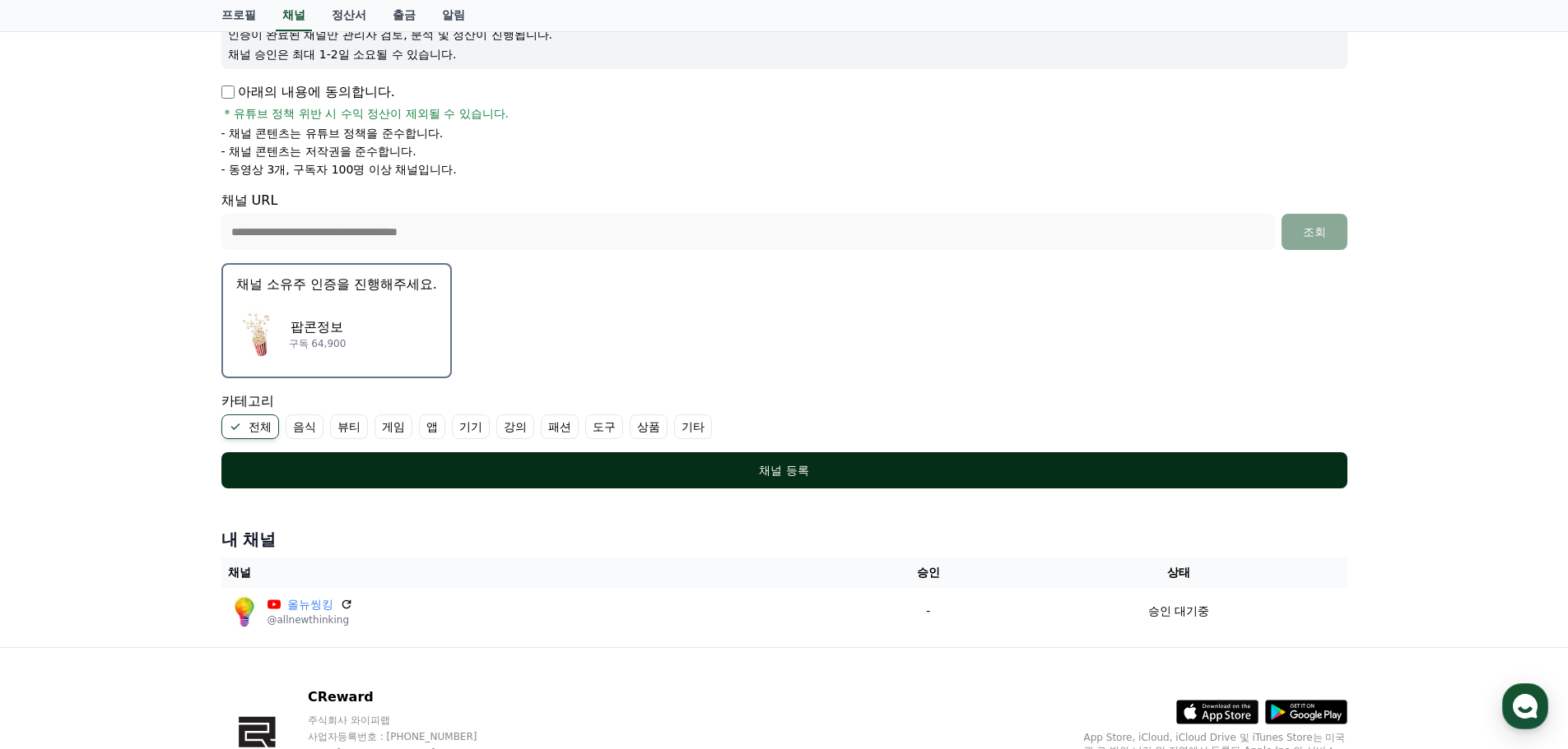
click at [780, 462] on button "채널 등록" at bounding box center [784, 470] width 1125 height 37
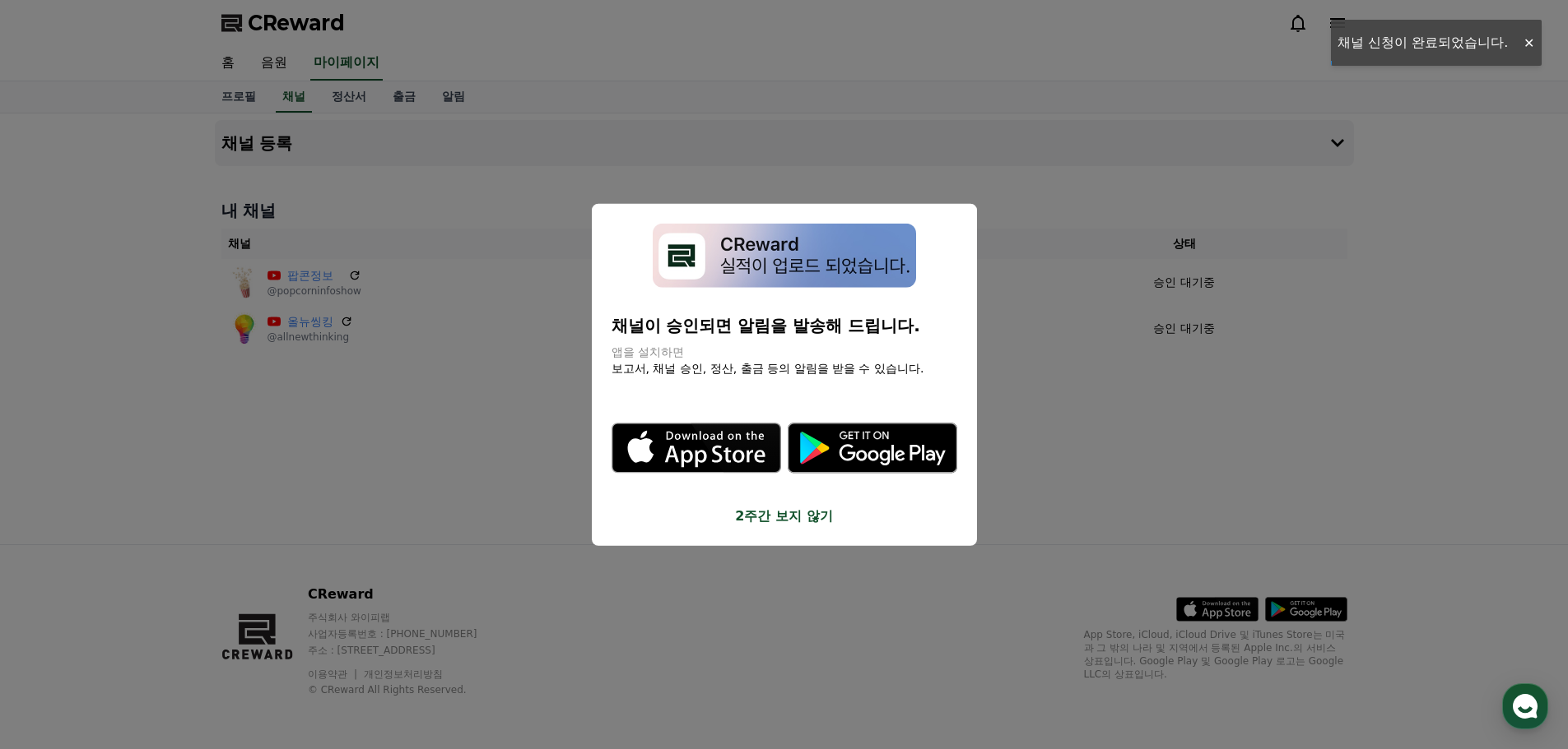
click at [795, 513] on button "2주간 보지 않기" at bounding box center [784, 517] width 345 height 19
